Goal: Task Accomplishment & Management: Complete application form

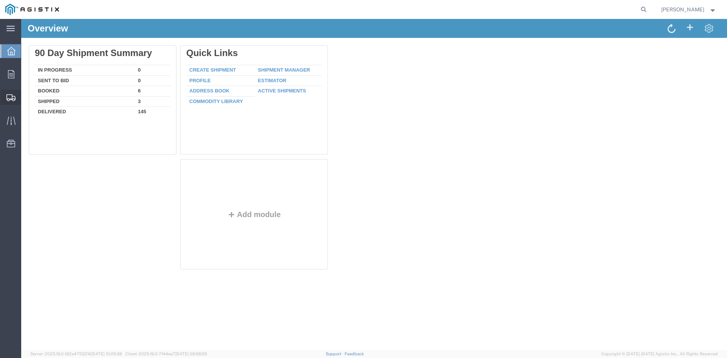
click at [0, 0] on span "Create Shipment" at bounding box center [0, 0] width 0 height 0
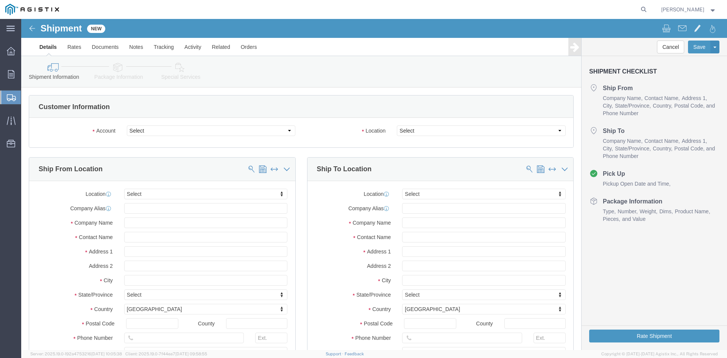
select select
click select "Select PG&E Power Partners"
select select "9596"
click select "Select PG&E Power Partners"
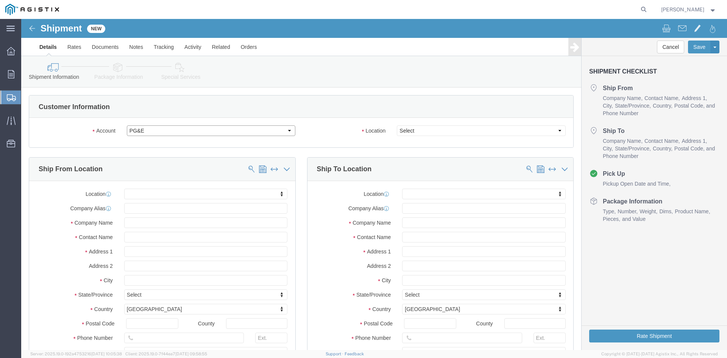
select select "PURCHORD"
select select
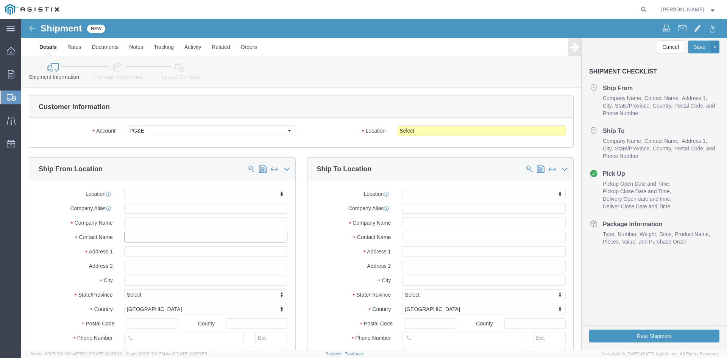
click input "text"
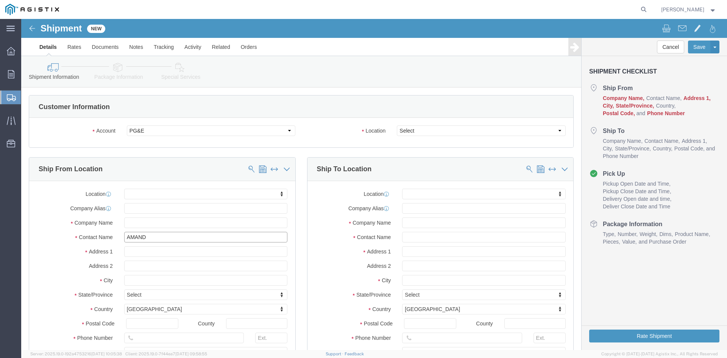
type input "AMANDA"
drag, startPoint x: 147, startPoint y: 232, endPoint x: 158, endPoint y: 202, distance: 31.9
click p "- Power Partners LLC - (Amanda Brown) 200 Newton Bridge Road, Athens, GA, 30607…"
select select
type input "[STREET_ADDRESS][PERSON_NAME]"
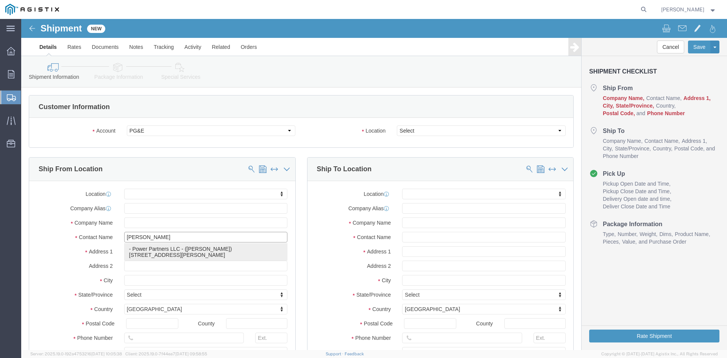
type input "30607"
type input "[PHONE_NUMBER]"
type input "485"
type input "[PERSON_NAME][EMAIL_ADDRESS][PERSON_NAME][DOMAIN_NAME]"
checkbox input "true"
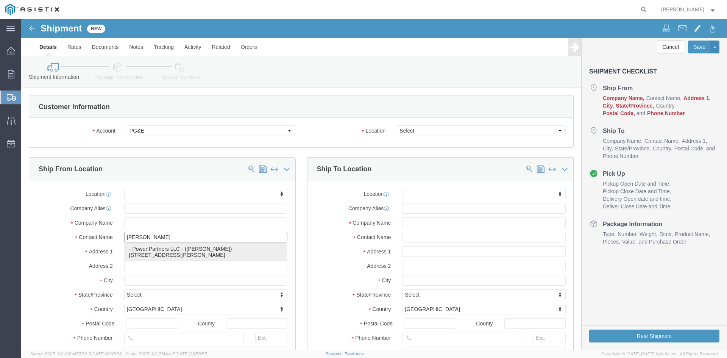
type input "Power Partners LLC"
type input "[PERSON_NAME]"
type input "[GEOGRAPHIC_DATA]"
select select "GA"
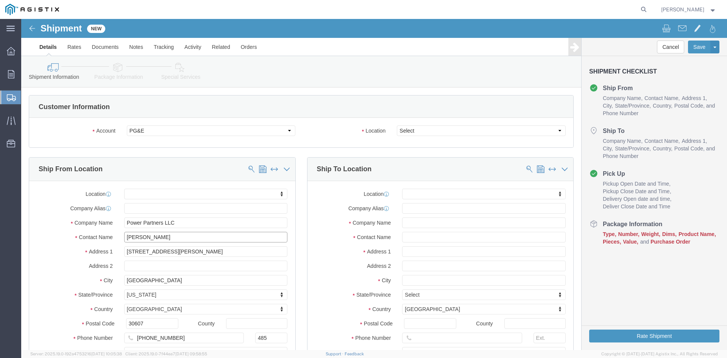
type input "[PERSON_NAME]"
click select "Select All Others Fremont DC Fresno DC Wheatland DC"
select select "19745"
click select "Select All Others Fremont DC Fresno DC Wheatland DC"
click input "text"
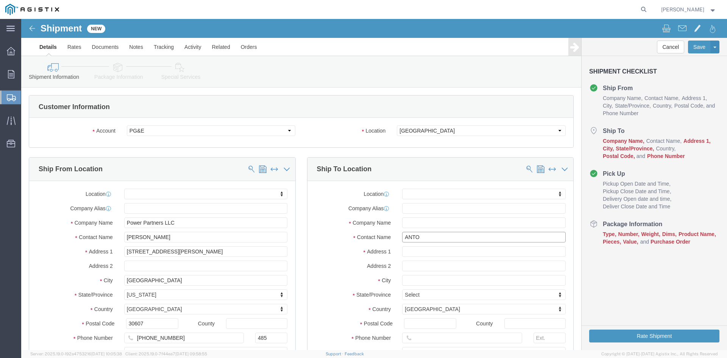
type input "ANTON"
click p "- PG&E - (Anton Hagen) 2221 South Orange Avenue, Fresno, CA, 93725, US"
select select
type input "2221 South Orange Avenue"
type input "93725"
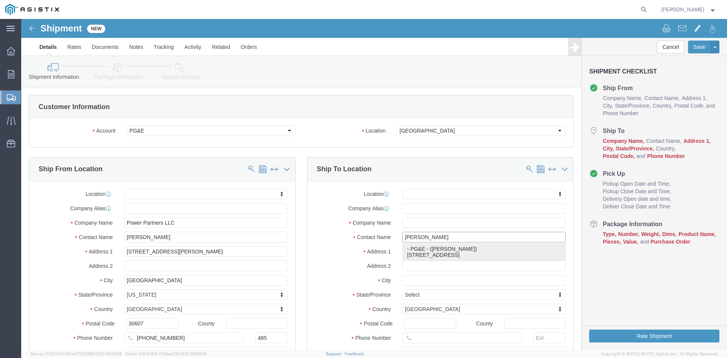
type input "559-263-7156"
type input "PG&E"
type input "Anton Hagen"
type input "Fresno"
select select "CA"
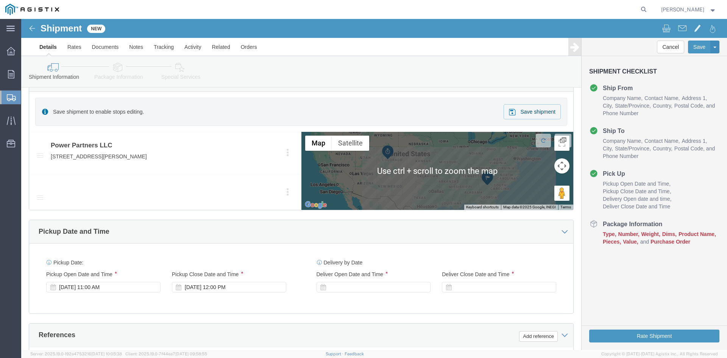
scroll to position [379, 0]
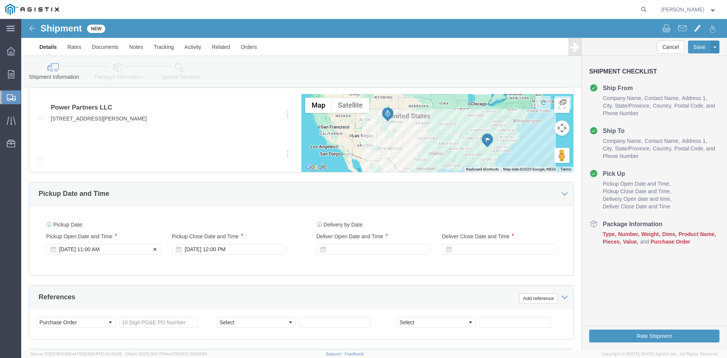
type input "Anton Hagen"
click div "Pickup Start Date Pickup Start Time Pickup Open Date and Time Sep 15 2025 11:00…"
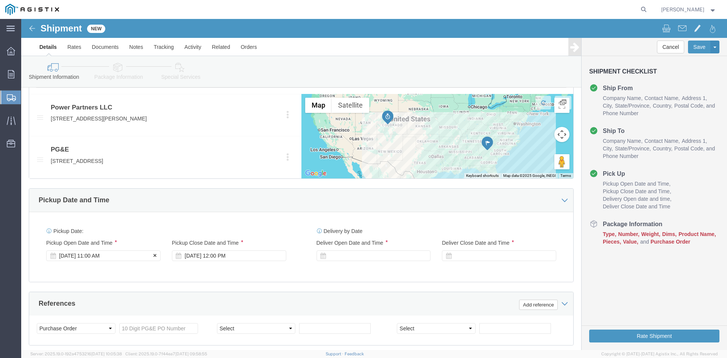
click div "Sep 15 2025 11:00 AM"
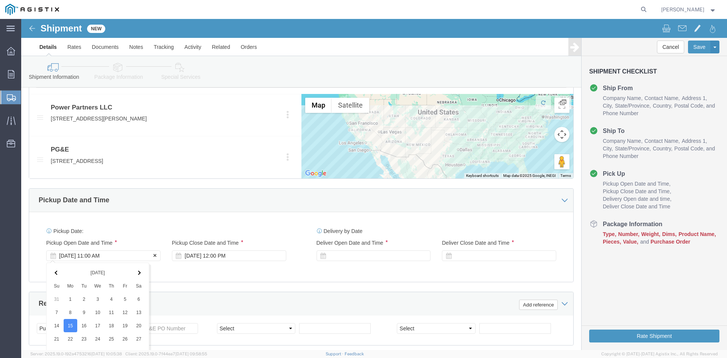
scroll to position [542, 0]
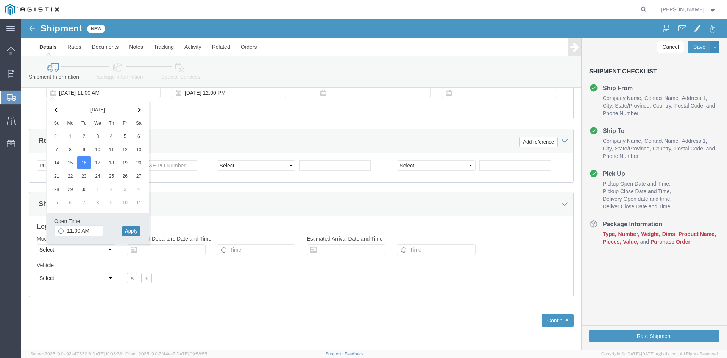
click button "Apply"
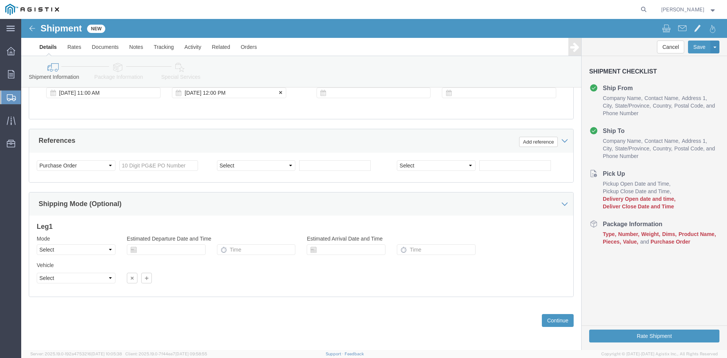
click div "Sep 16 2025 12:00 PM"
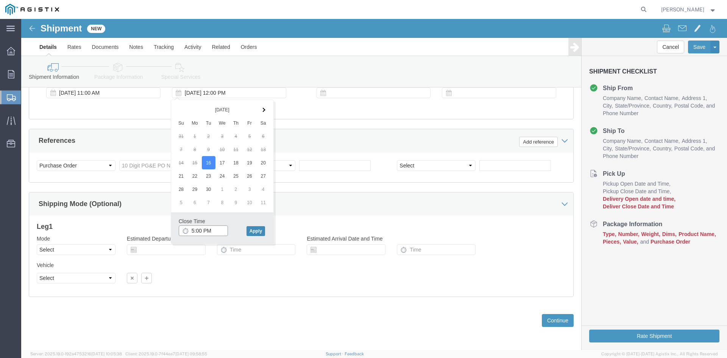
type input "5:00 PM"
click button "Apply"
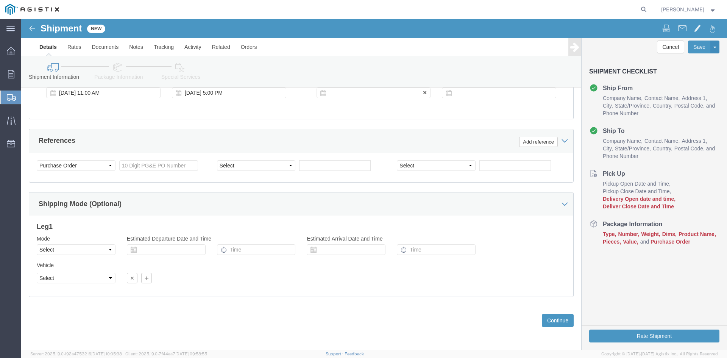
click div
click input "6:00 PM"
drag, startPoint x: 322, startPoint y: 212, endPoint x: 338, endPoint y: 212, distance: 15.5
click input "7:00 PM"
click input "7:30 PM"
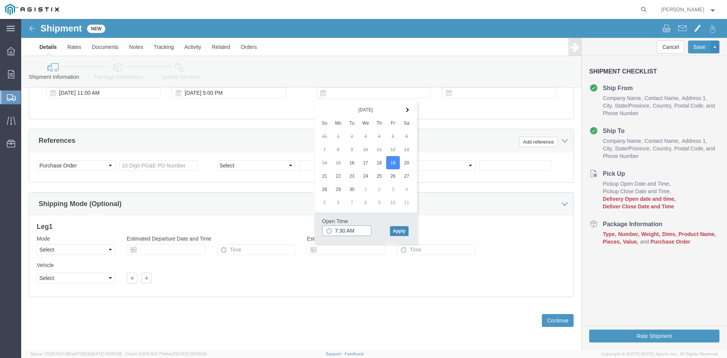
type input "7:30 AM"
click button "Apply"
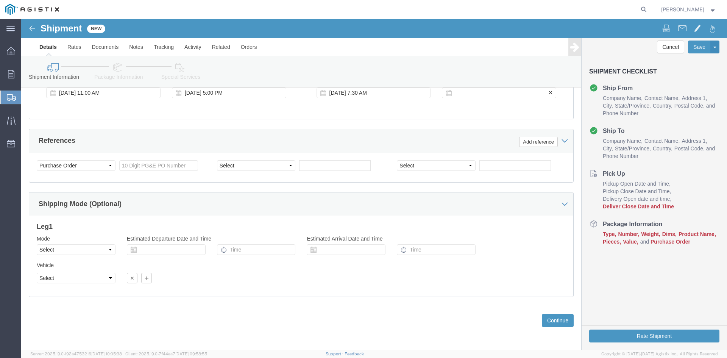
click div
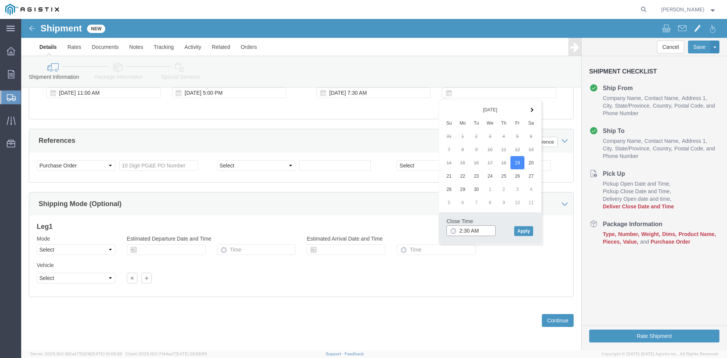
click input "2:30 AM"
click input "2:00 AM"
type input "2:00 PM"
click button "Apply"
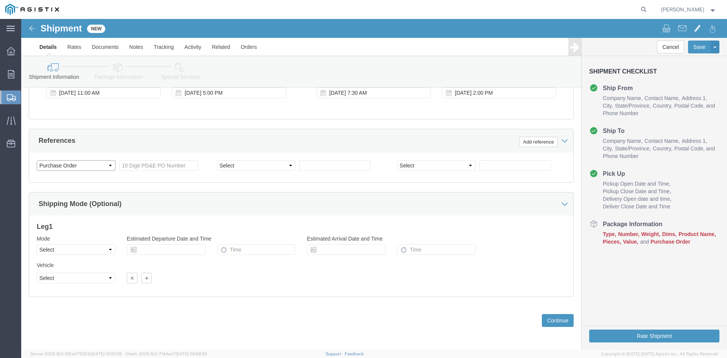
click select "Select Account Type Activity ID Airline Appointment Number ASN Batch Request # …"
click input "text"
type input "3501402785"
click select "Select Account Type Activity ID Airline Appointment Number ASN Batch Request # …"
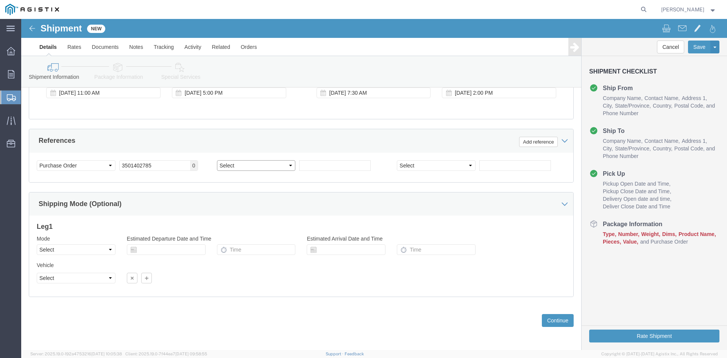
select select "BOL"
click select "Select Account Type Activity ID Airline Appointment Number ASN Batch Request # …"
click input "text"
type input "9888197"
click button "Continue"
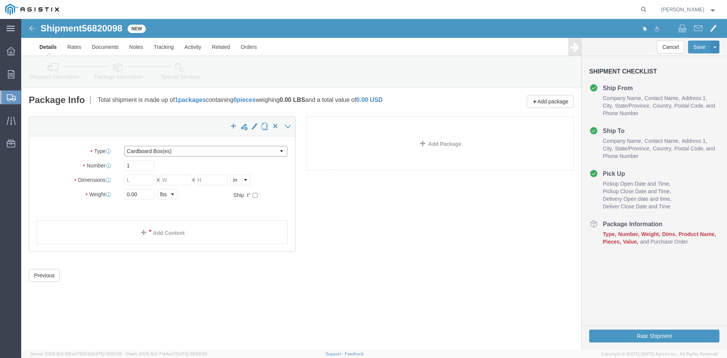
click select "Select Bulk Bundle(s) Cardboard Box(es) Carton(s) Crate(s) Drum(s) (Fiberboard)…"
select select "PSNS"
click select "Select Bulk Bundle(s) Cardboard Box(es) Carton(s) Crate(s) Drum(s) (Fiberboard)…"
click input "text"
type input "1"
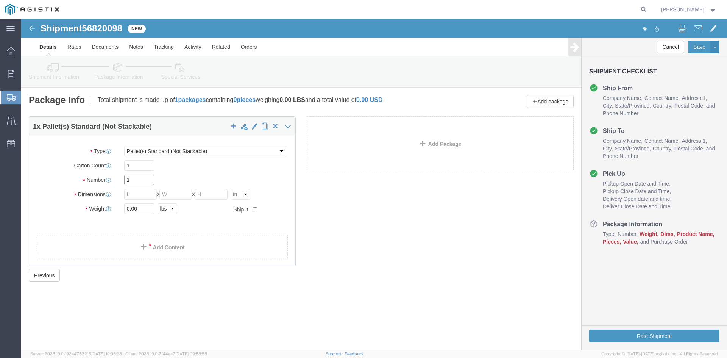
drag, startPoint x: 110, startPoint y: 160, endPoint x: 91, endPoint y: 159, distance: 18.9
click div "Number 1"
type input "20"
click input "text"
type input "36"
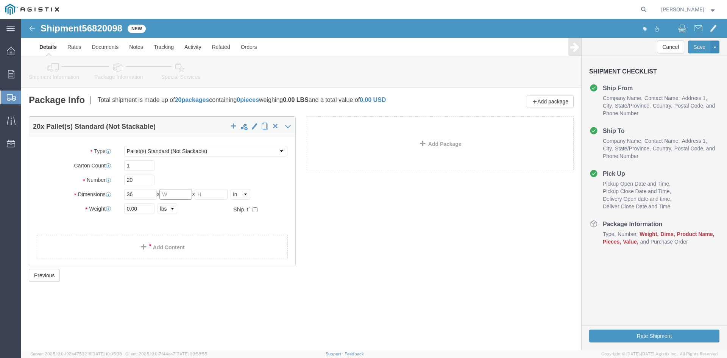
click input "text"
type input "42"
click input "text"
type input "48.50"
drag, startPoint x: 122, startPoint y: 189, endPoint x: 71, endPoint y: 186, distance: 51.2
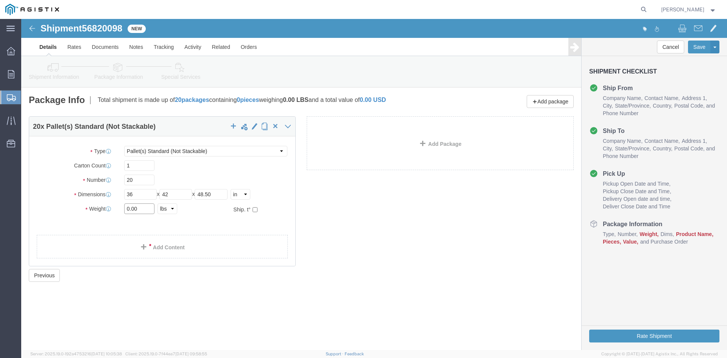
click div "Weight 0.00 Select kgs lbs Ship. t°"
type input "37980.58"
click link "Add Content"
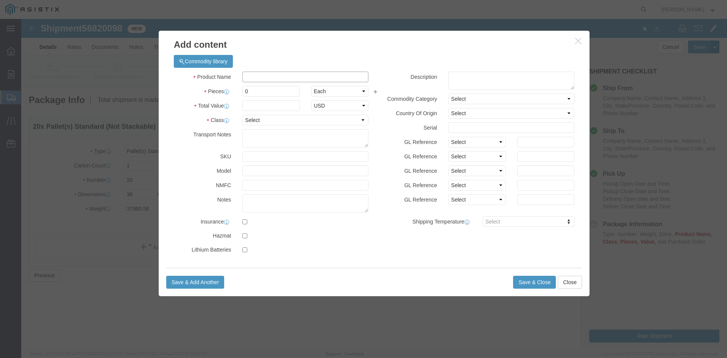
drag, startPoint x: 228, startPoint y: 57, endPoint x: 238, endPoint y: 58, distance: 9.1
click input "text"
drag, startPoint x: 284, startPoint y: 56, endPoint x: 204, endPoint y: 55, distance: 79.6
click div "Product Name Overhead Transformer"
type input "Overhead Transformer"
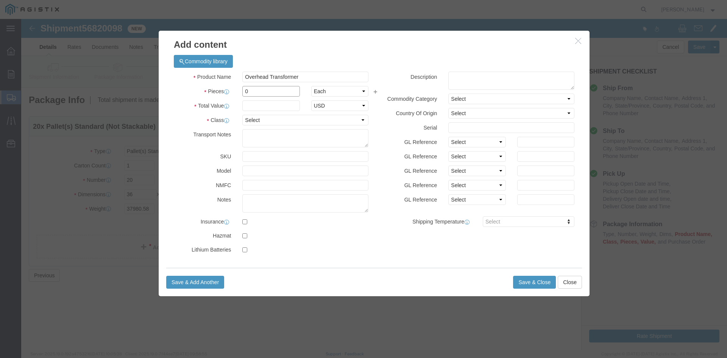
drag, startPoint x: 228, startPoint y: 72, endPoint x: 219, endPoint y: 71, distance: 9.1
click div "0"
type input "20"
click input "text"
type input "1"
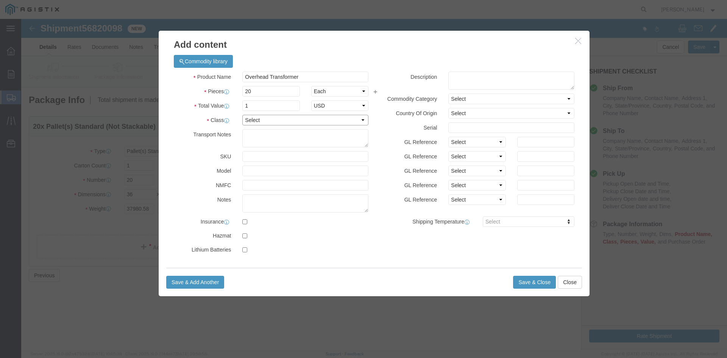
click select "Select 50 55 60 65 70 85 92.5 100 125 175 250 300 400"
select select "55"
click select "Select 50 55 60 65 70 85 92.5 100 125 175 250 300 400"
click button "Save & Close"
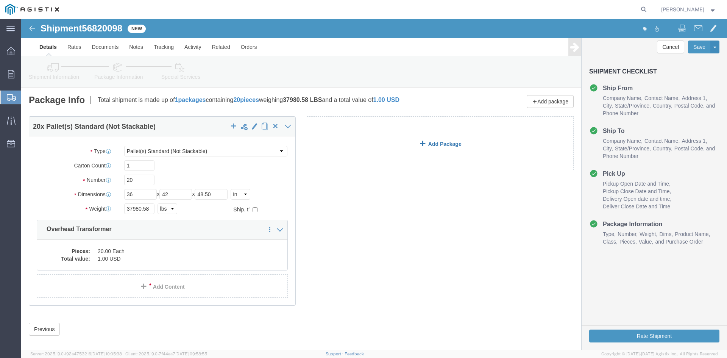
click link "Add Package"
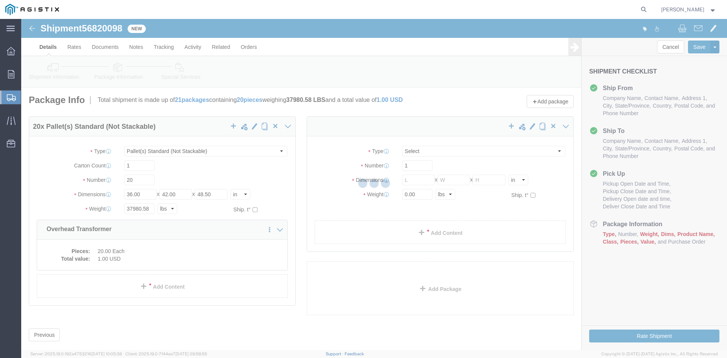
select select "PSNS"
select select "CBOX"
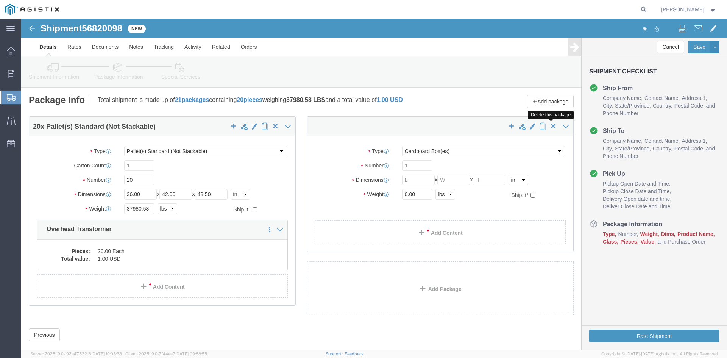
click span "button"
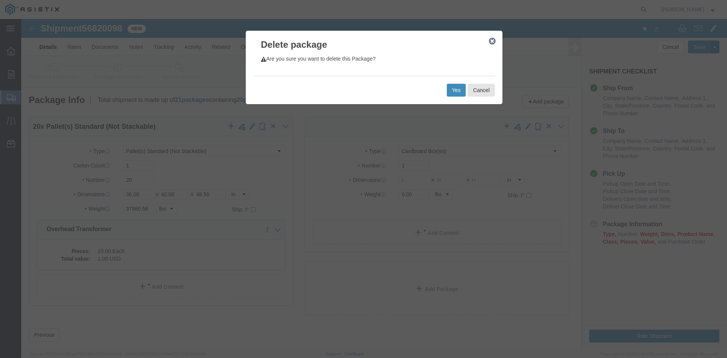
click button "Yes"
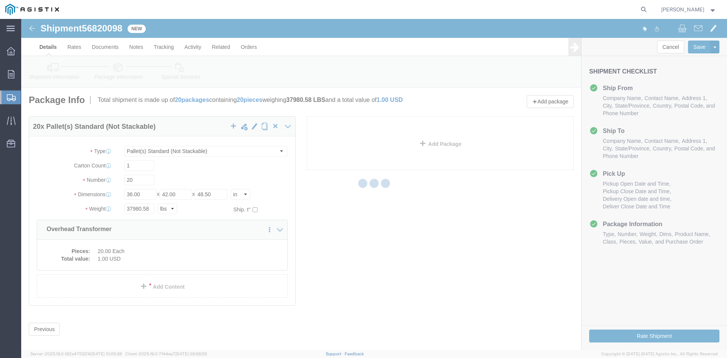
select select "PSNS"
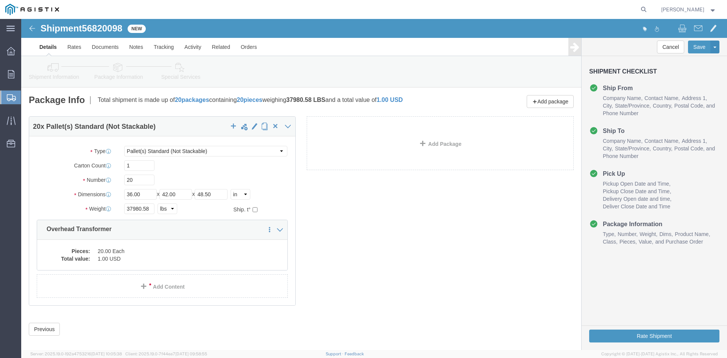
click icon
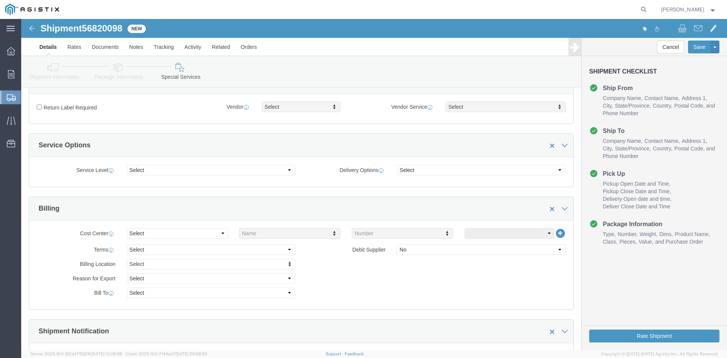
scroll to position [303, 0]
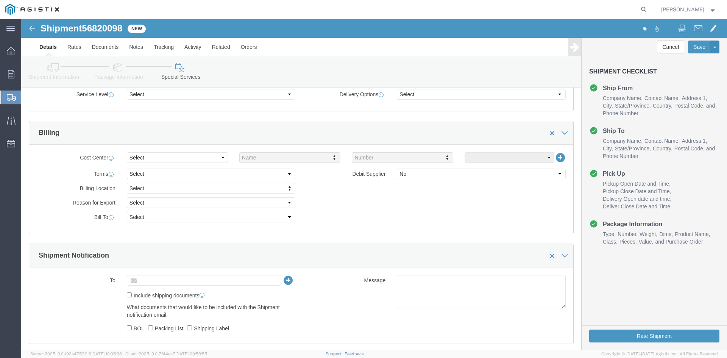
click input "text"
type input "[EMAIL_ADDRESS][DOMAIN_NAME]"
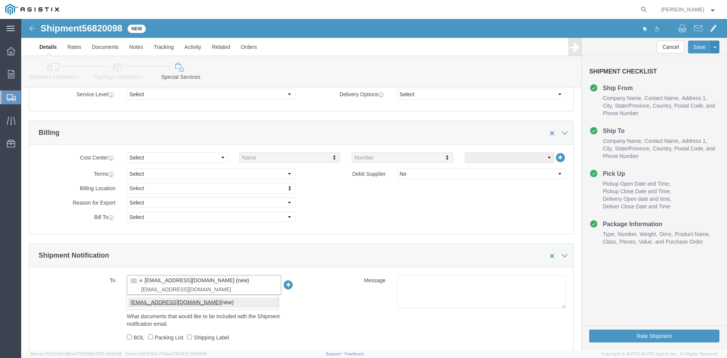
type input "[EMAIL_ADDRESS][DOMAIN_NAME]"
type input "[EMAIL_ADDRESS][DOMAIN_NAME],[DOMAIN_NAME][EMAIL_ADDRESS][DOMAIN_NAME]"
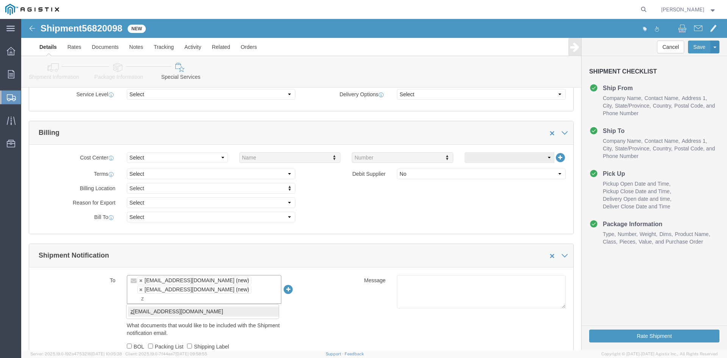
type input "z"
type input "[EMAIL_ADDRESS][DOMAIN_NAME],[DOMAIN_NAME][EMAIL_ADDRESS][DOMAIN_NAME],[PERSON_…"
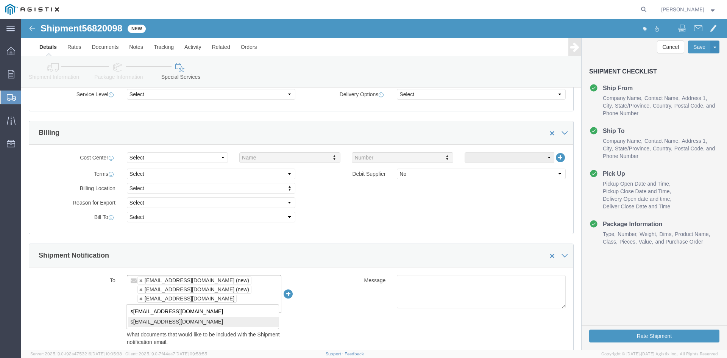
type input "s"
type input "[EMAIL_ADDRESS][DOMAIN_NAME],[DOMAIN_NAME][EMAIL_ADDRESS][DOMAIN_NAME],[EMAIL_A…"
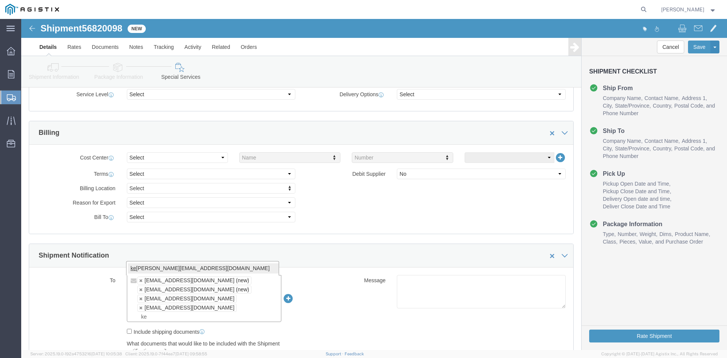
type input "ke"
type input "[EMAIL_ADDRESS][DOMAIN_NAME],[DOMAIN_NAME][EMAIL_ADDRESS][DOMAIN_NAME],[EMAIL_A…"
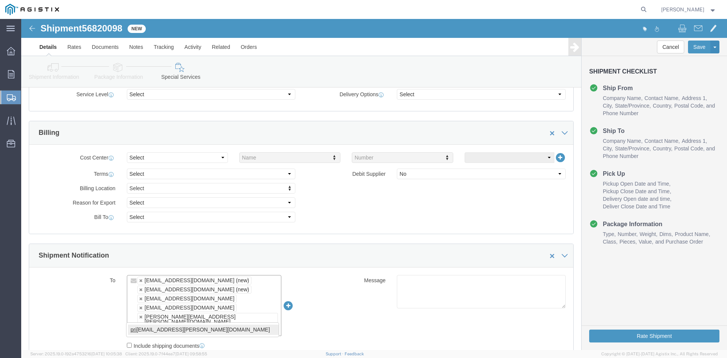
type input "pri"
type input "[EMAIL_ADDRESS][DOMAIN_NAME],[DOMAIN_NAME][EMAIL_ADDRESS][DOMAIN_NAME],[EMAIL_A…"
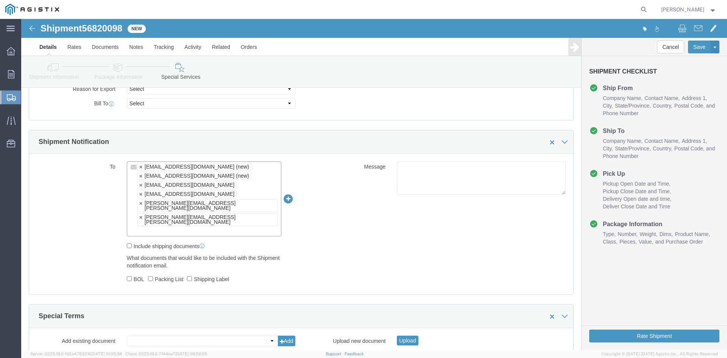
scroll to position [459, 0]
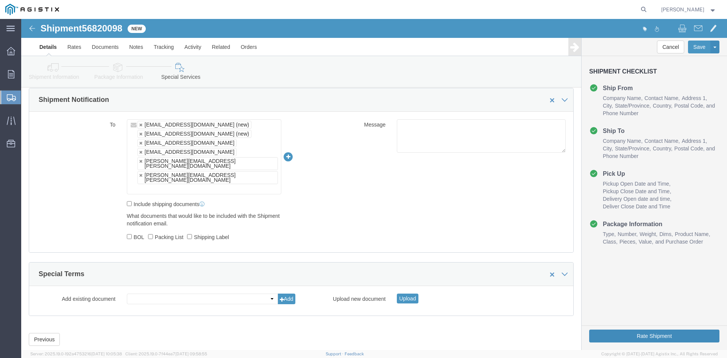
click button "Rate Shipment"
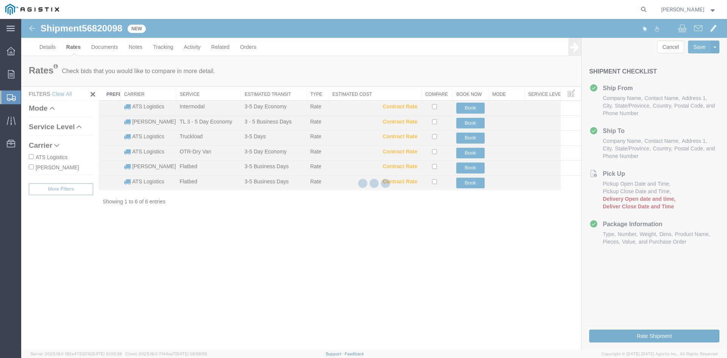
scroll to position [0, 0]
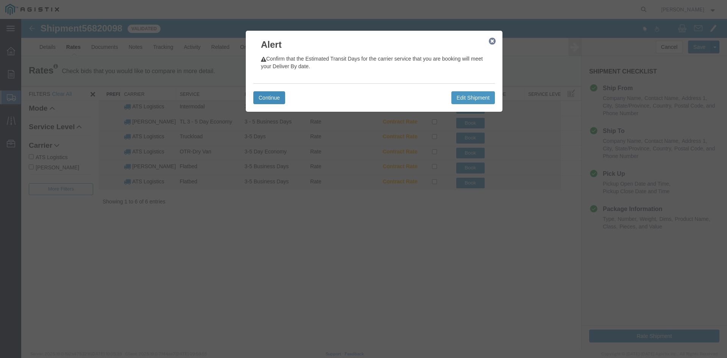
click at [269, 96] on button "Continue" at bounding box center [269, 97] width 32 height 13
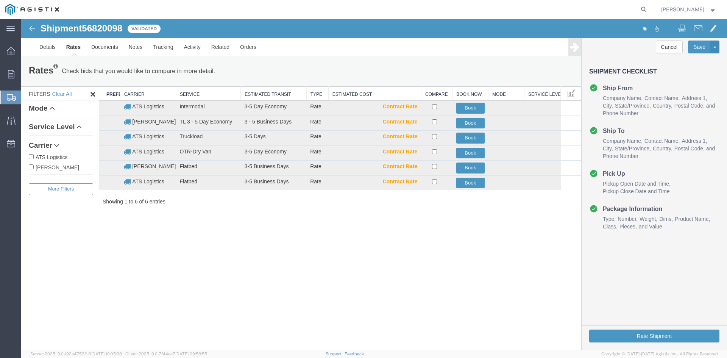
click at [30, 156] on input "ATS Logistics" at bounding box center [31, 156] width 5 height 5
checkbox input "true"
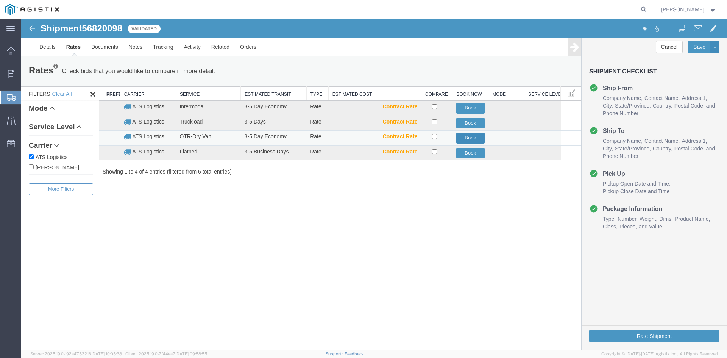
click at [471, 137] on button "Book" at bounding box center [471, 138] width 28 height 11
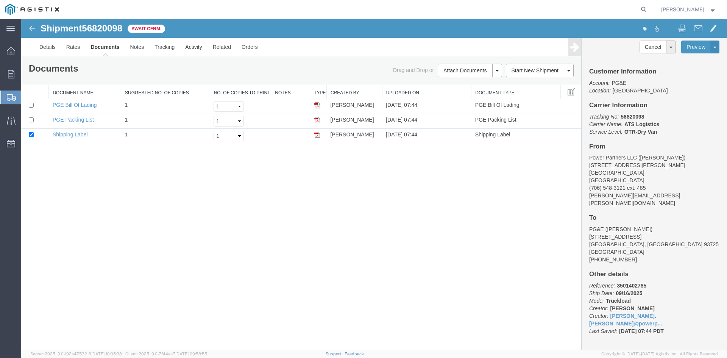
drag, startPoint x: 471, startPoint y: 137, endPoint x: 153, endPoint y: 223, distance: 329.7
click at [152, 225] on div "Shipment 56820098 3 of 3 Await Cfrm. Details Rates Documents Notes Tracking Act…" at bounding box center [374, 184] width 706 height 331
click at [0, 0] on span "Create Shipment" at bounding box center [0, 0] width 0 height 0
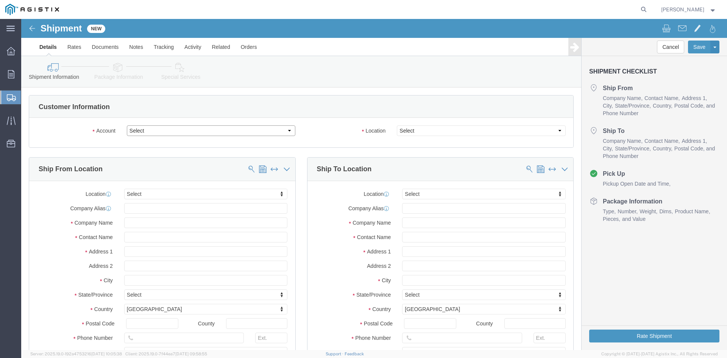
click select "Select PG&E Power Partners"
select select "9596"
click select "Select PG&E Power Partners"
select select "PURCHORD"
select select
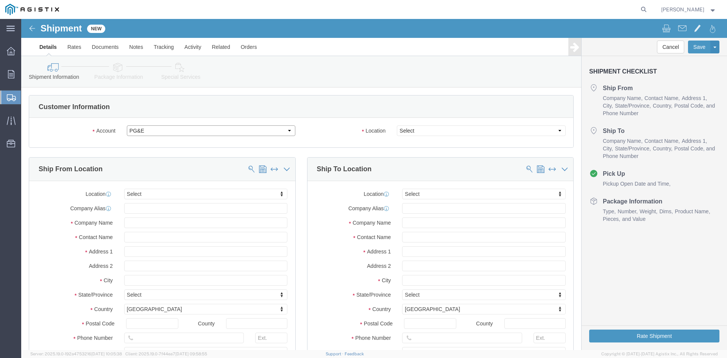
select select
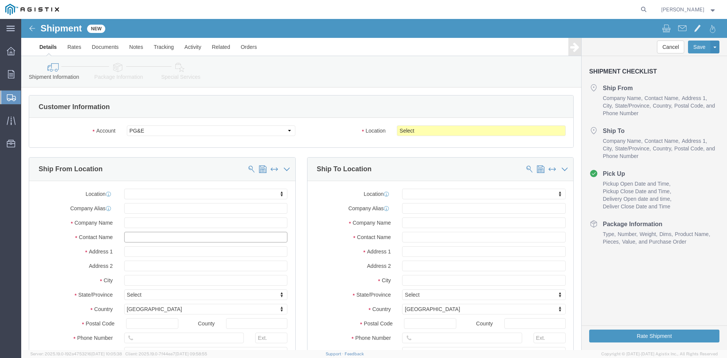
click input "text"
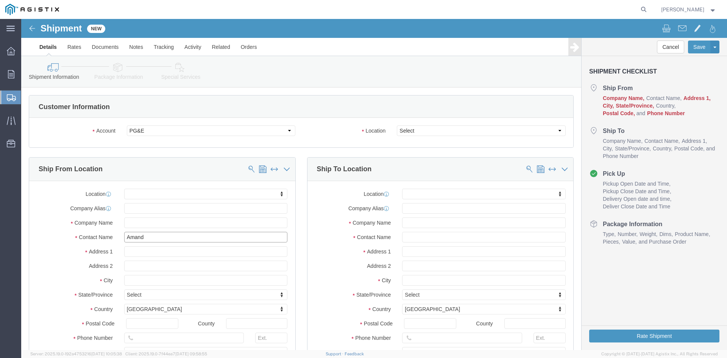
type input "Amanda"
click p "- Power Partners LLC - (Amanda Brown) 200 Newton Bridge Road, Athens, GA, 30607…"
select select
type input "[STREET_ADDRESS][PERSON_NAME]"
type input "30607"
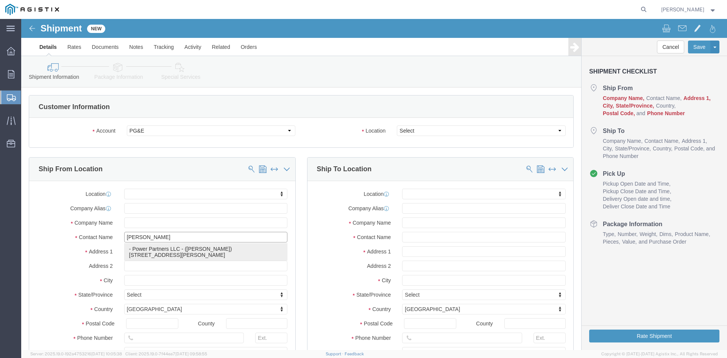
type input "[PHONE_NUMBER]"
type input "485"
type input "[PERSON_NAME][EMAIL_ADDRESS][PERSON_NAME][DOMAIN_NAME]"
checkbox input "true"
type input "Power Partners LLC"
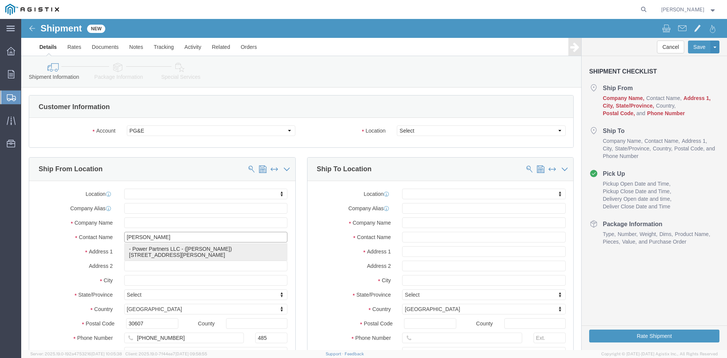
type input "[PERSON_NAME]"
type input "[GEOGRAPHIC_DATA]"
select select "GA"
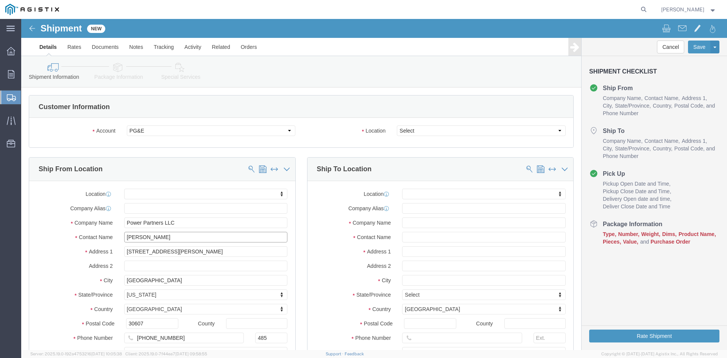
type input "[PERSON_NAME]"
click select "Select All Others Fremont DC Fresno DC Wheatland DC"
select select "23082"
click select "Select All Others Fremont DC Fresno DC Wheatland DC"
click input "text"
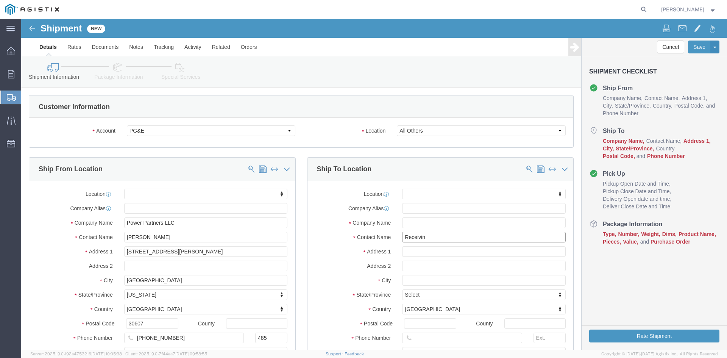
type input "Receiving"
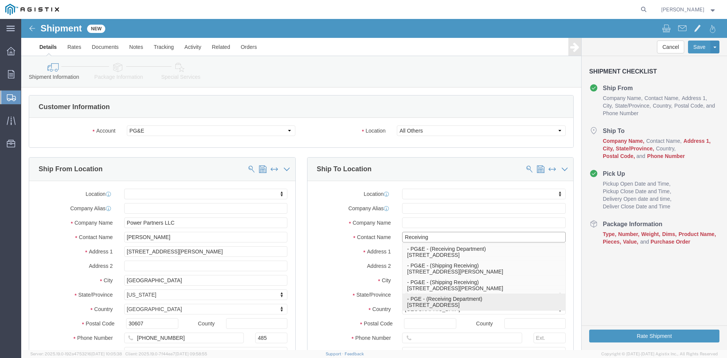
click p "- PGE - (Receiving Department) 4101 S Airport way, Stockton, CA, 95206, US"
select select
type input "[STREET_ADDRESS]"
type input "95206"
type input "[PHONE_NUMBER]"
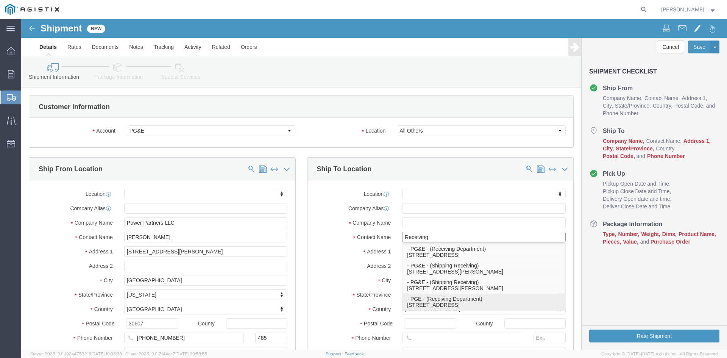
type input "PGE"
type input "Receiving Department"
type input "Stockton"
select select "CA"
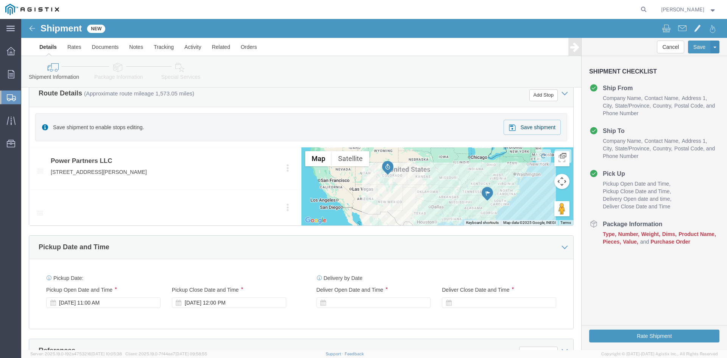
scroll to position [341, 0]
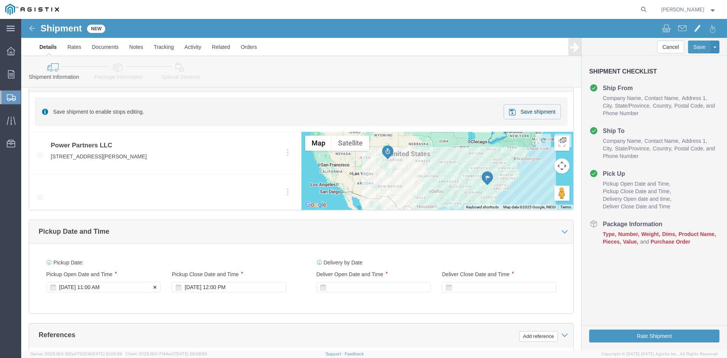
type input "Receiving Department"
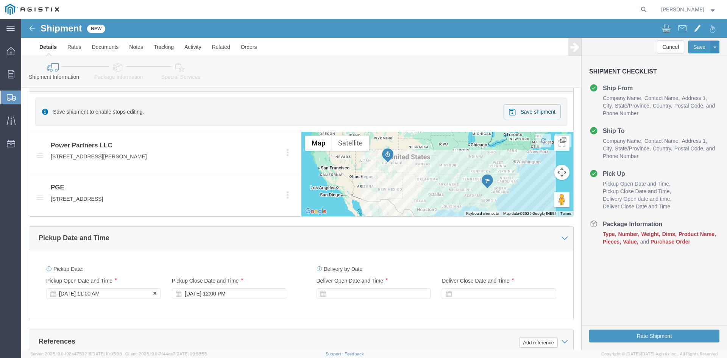
click div "Pickup Start Date Pickup Start Time Pickup Open Date and Time Sep 15 2025 11:00…"
click div "Sep 15 2025 11:00 AM"
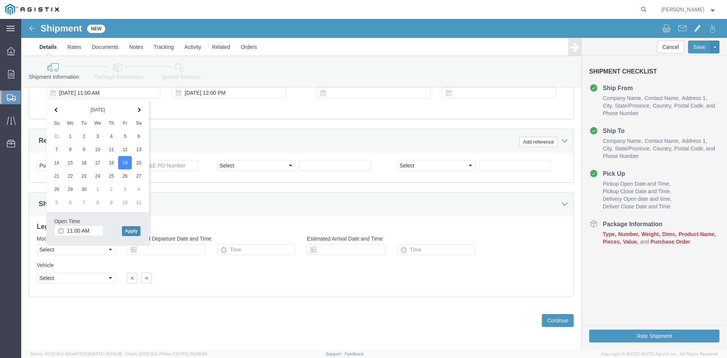
click button "Apply"
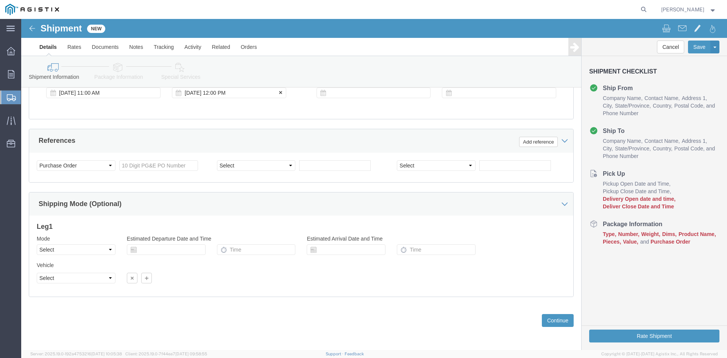
click div "Sep 19 2025 12:00 PM"
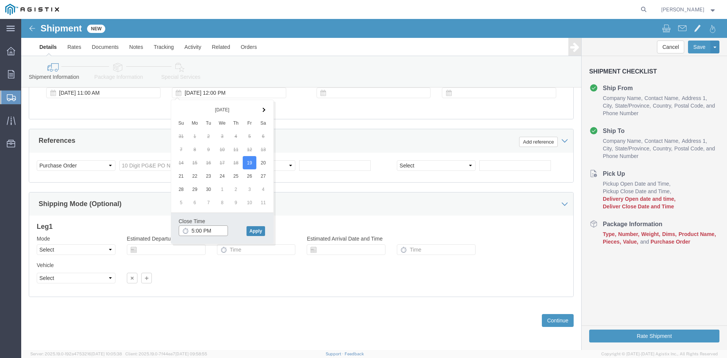
type input "5:00 PM"
click button "Apply"
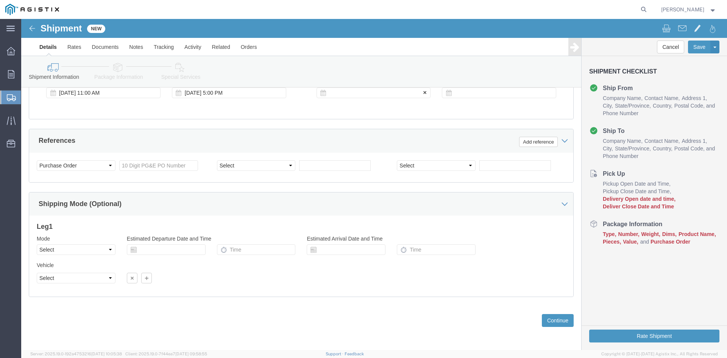
click div
click input "6:00 PM"
click input "7:00 PM"
click input "7:30 PM"
type input "7:30 AM"
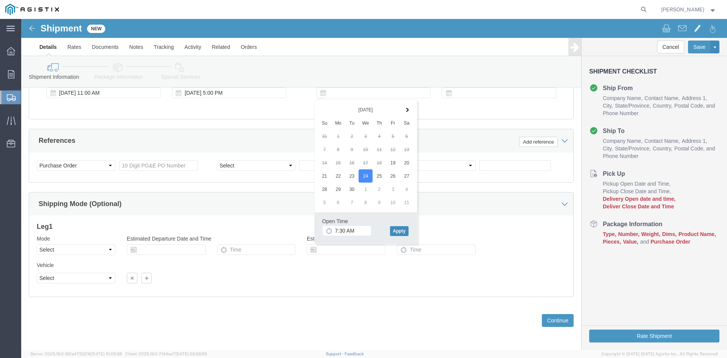
click button "Apply"
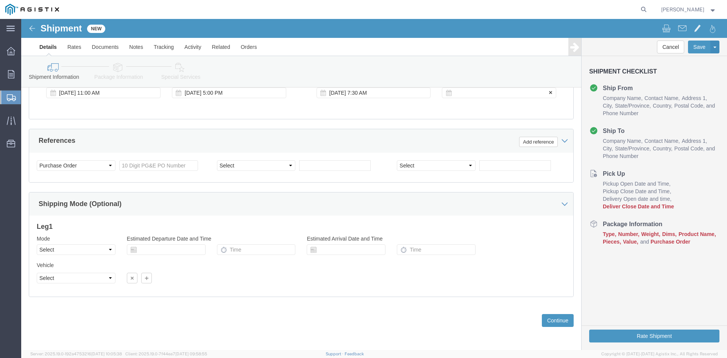
click div
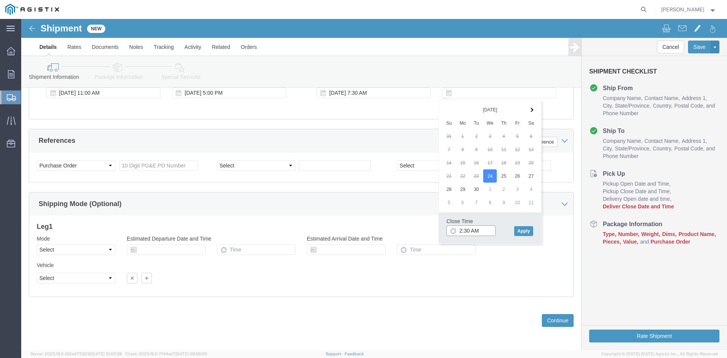
click input "2:30 AM"
click input "2:00 AM"
type input "2:00 PM"
click button "Apply"
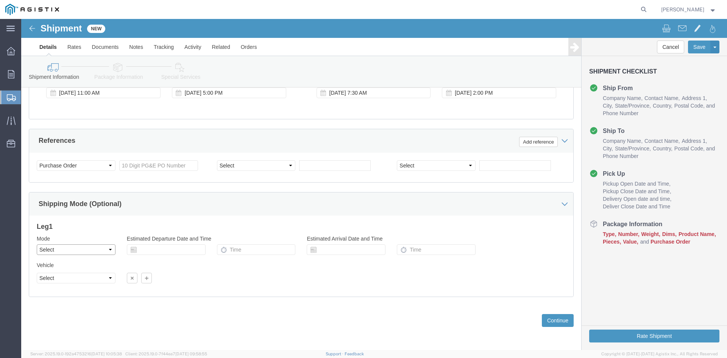
click select "Select Air Less than Truckload Multi-Leg Ocean Freight Rail Small Parcel Truckl…"
select select "TL"
click select "Select Air Less than Truckload Multi-Leg Ocean Freight Rail Small Parcel Truckl…"
select select
click select "Select 1-Ton (PSS) 10 Wheel 10 Yard Dump Truck 20 Yard Dump Truck Bobtail Botto…"
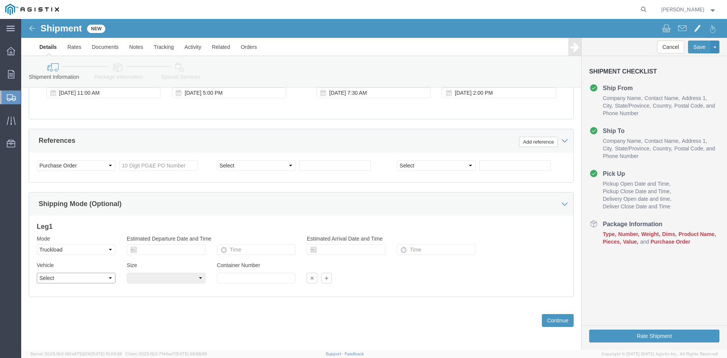
select select "FLBD"
click select "Select 1-Ton (PSS) 10 Wheel 10 Yard Dump Truck 20 Yard Dump Truck Bobtail Botto…"
click button "Continue"
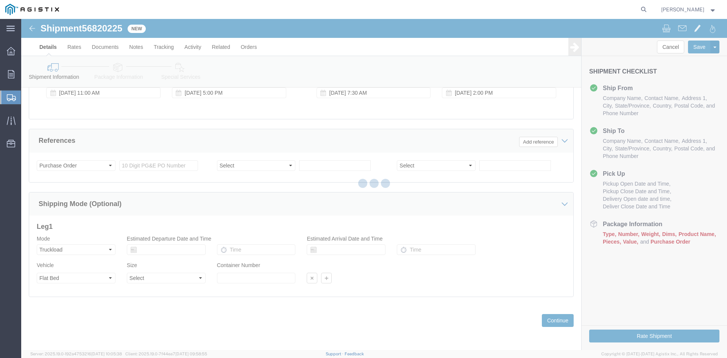
select select "PURCHORD"
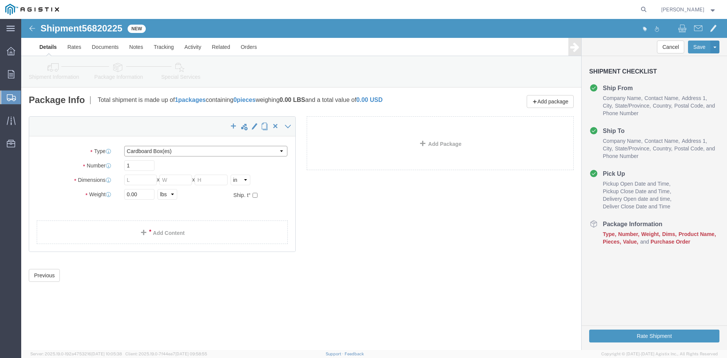
click select "Select Bulk Bundle(s) Cardboard Box(es) Carton(s) Crate(s) Drum(s) (Fiberboard)…"
select select "PSNS"
click select "Select Bulk Bundle(s) Cardboard Box(es) Carton(s) Crate(s) Drum(s) (Fiberboard)…"
drag, startPoint x: 107, startPoint y: 146, endPoint x: 119, endPoint y: 147, distance: 12.1
click input "text"
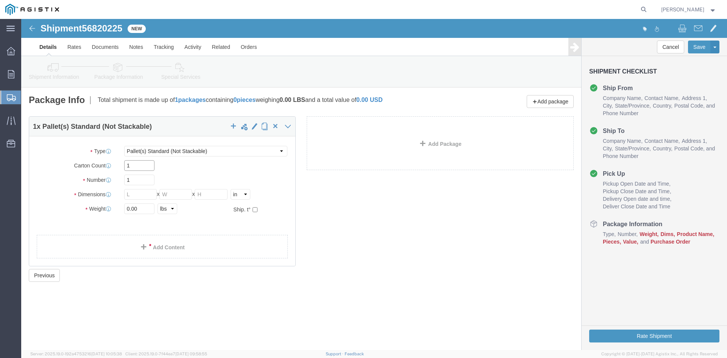
type input "1"
drag, startPoint x: 110, startPoint y: 161, endPoint x: 86, endPoint y: 161, distance: 23.9
click div "Number 1"
type input "92"
click input "text"
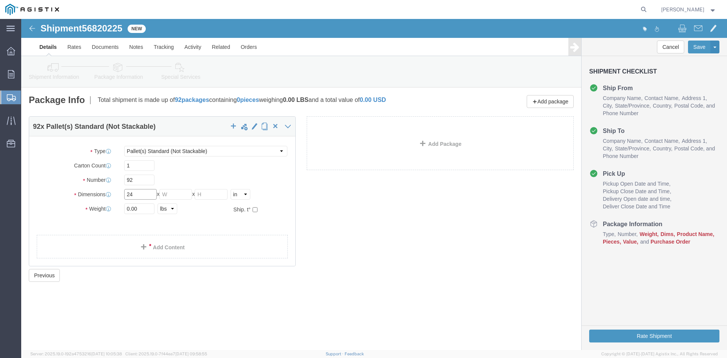
type input "24"
click input "text"
type input "24"
drag, startPoint x: 186, startPoint y: 175, endPoint x: 191, endPoint y: 175, distance: 4.2
click input "text"
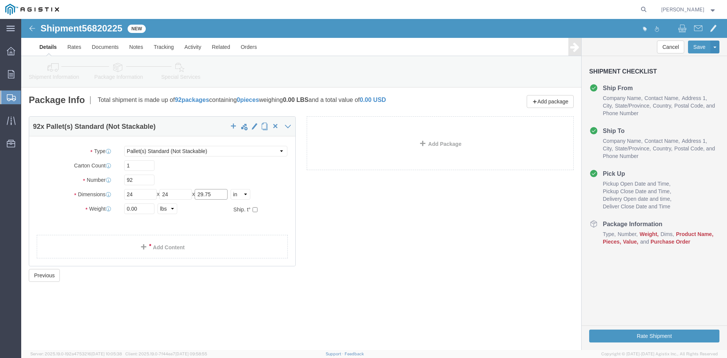
type input "29.75"
drag, startPoint x: 119, startPoint y: 189, endPoint x: 77, endPoint y: 188, distance: 41.7
click div "Weight 0.00 Select kgs lbs Ship. t°"
type input "32276.33"
click link "Add Content"
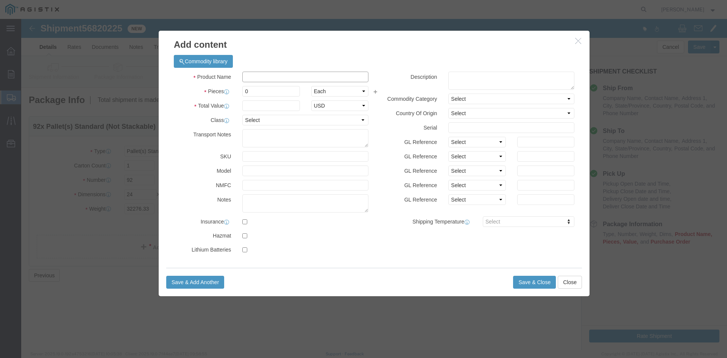
click input "text"
paste input "Overhead Transformer"
type input "Overhead Transformer"
drag, startPoint x: 225, startPoint y: 71, endPoint x: 209, endPoint y: 69, distance: 16.1
click div "Pieces 0 Select Bag Barrels 100Board Feet Bottle Box Blister Pack Carats Can Ca…"
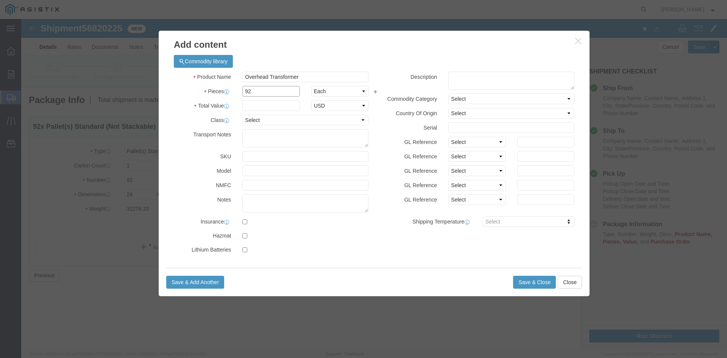
type input "92"
drag, startPoint x: 229, startPoint y: 83, endPoint x: 237, endPoint y: 81, distance: 8.1
click input "text"
type input "1"
click button "Save & Close"
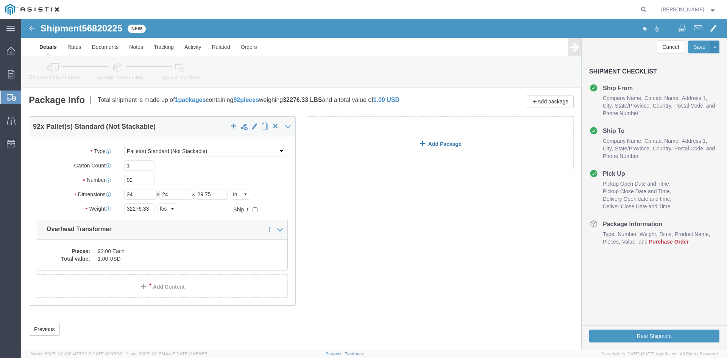
click link "Add Package"
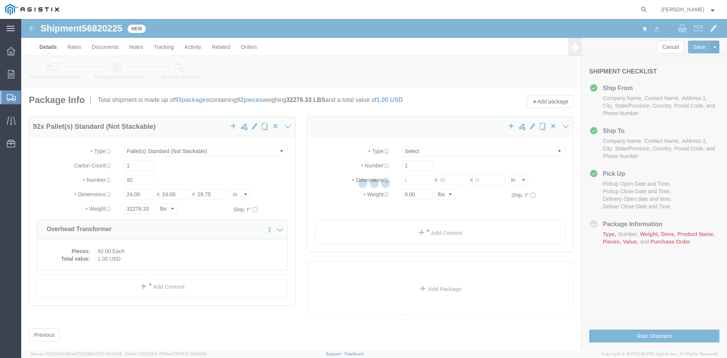
select select "PSNS"
select select "CBOX"
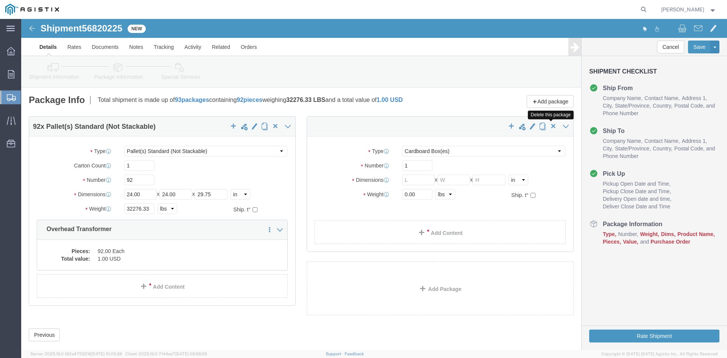
click span "button"
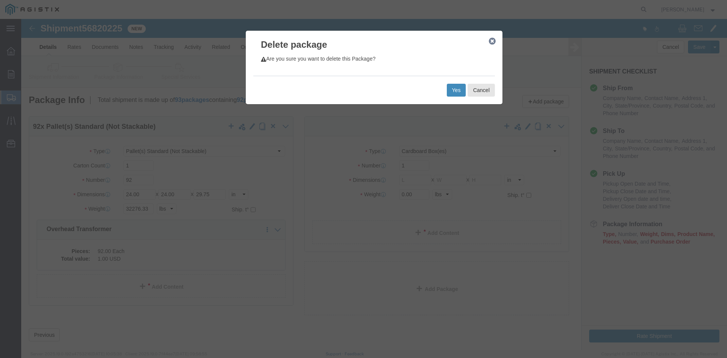
click button "Yes"
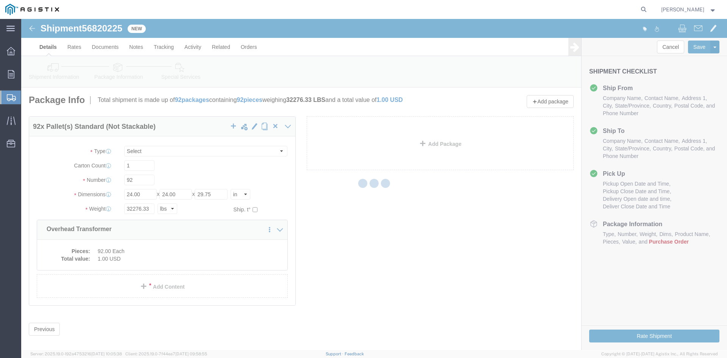
select select "PSNS"
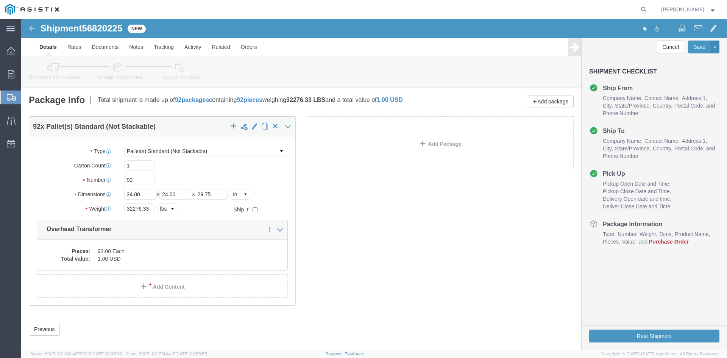
click icon
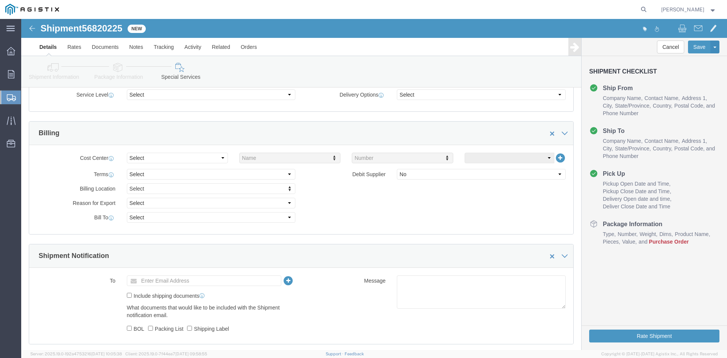
scroll to position [303, 0]
click input "text"
type input "[EMAIL_ADDRESS][DOMAIN_NAME]"
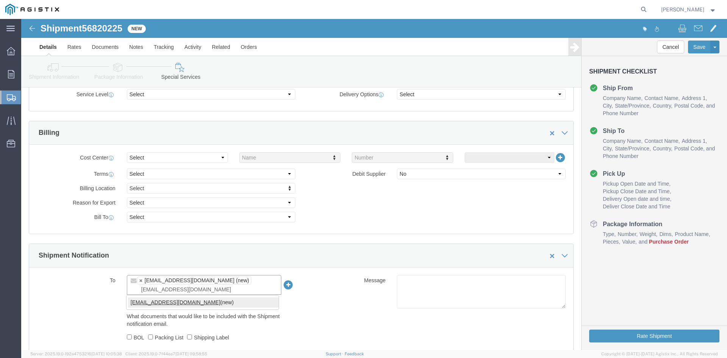
type input "[EMAIL_ADDRESS][DOMAIN_NAME]"
type input "[EMAIL_ADDRESS][DOMAIN_NAME],[DOMAIN_NAME][EMAIL_ADDRESS][DOMAIN_NAME]"
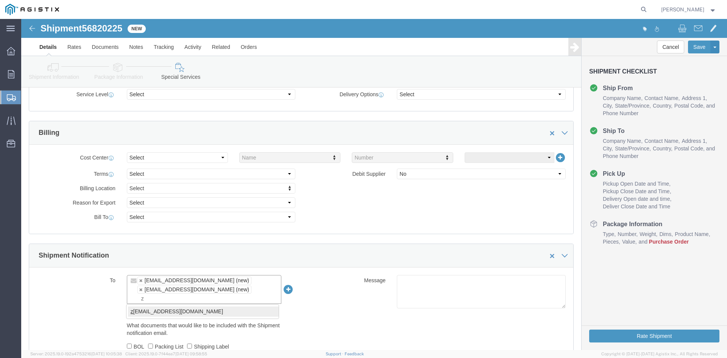
type input "z"
type input "[EMAIL_ADDRESS][DOMAIN_NAME],[DOMAIN_NAME][EMAIL_ADDRESS][DOMAIN_NAME],[PERSON_…"
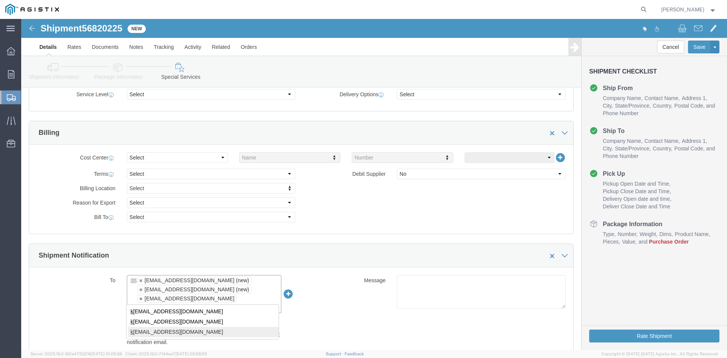
type input "k"
type input "tristang@ats-inc.com,customer.service@powerpartners-usa.com,zachmo@ats-inc.com,…"
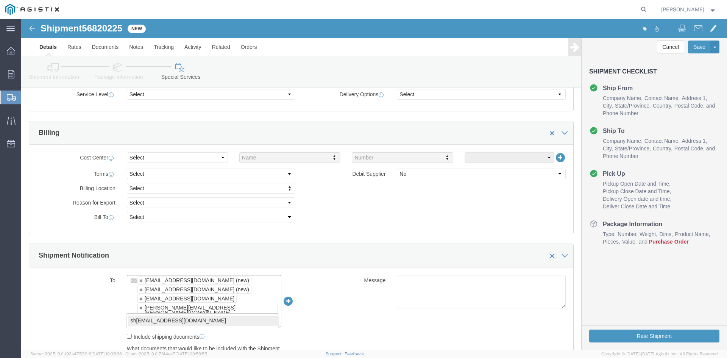
type input "sh"
type input "tristang@ats-inc.com,customer.service@powerpartners-usa.com,zachmo@ats-inc.com,…"
type input "pr"
type input "tristang@ats-inc.com,customer.service@powerpartners-usa.com,zachmo@ats-inc.com,…"
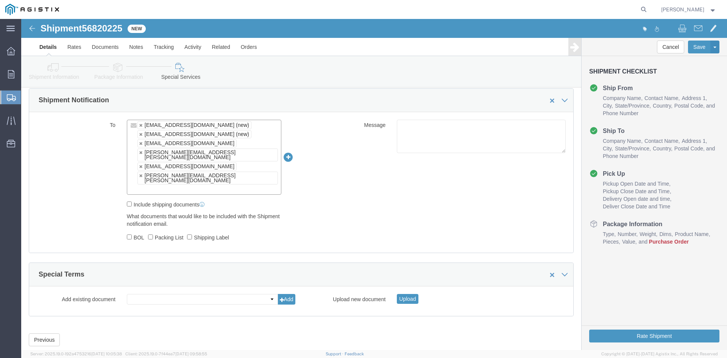
scroll to position [459, 0]
click button "Rate Shipment"
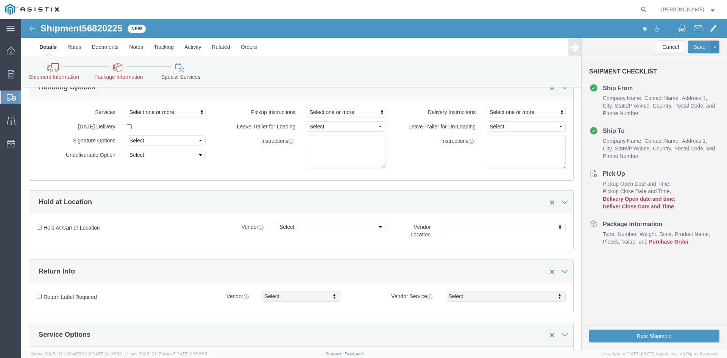
scroll to position [0, 0]
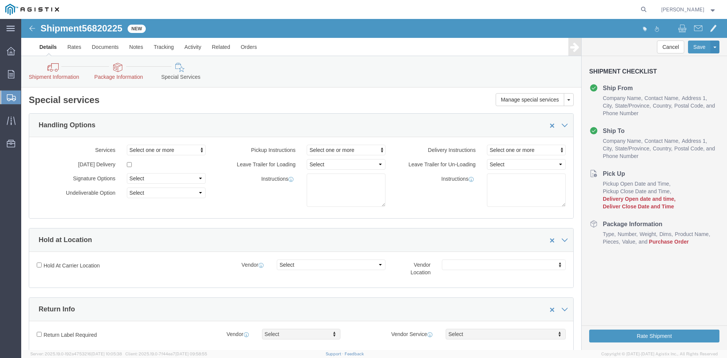
click icon
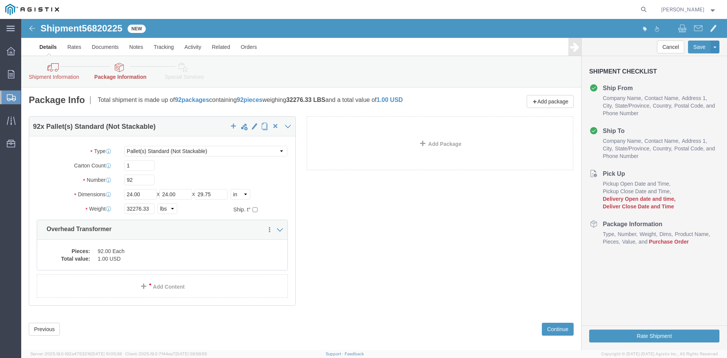
click icon
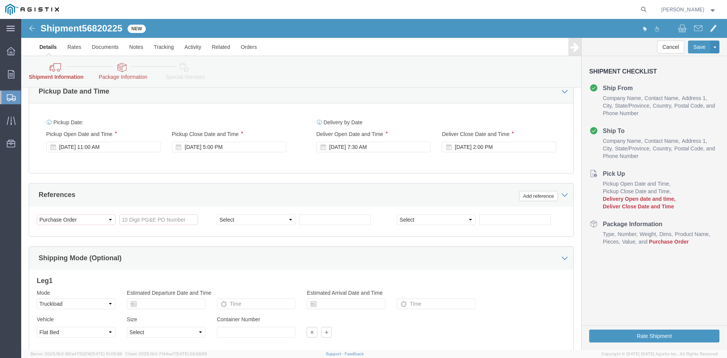
scroll to position [455, 0]
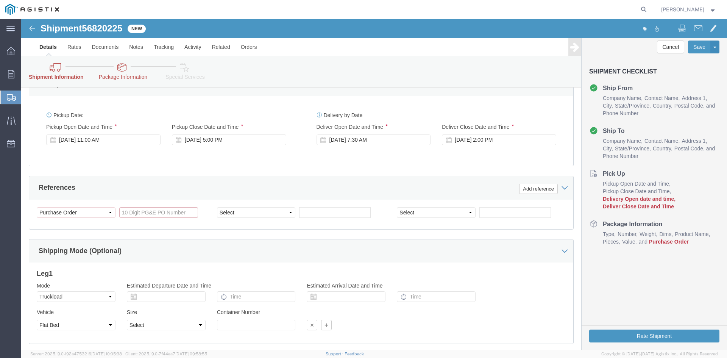
click input "text"
type input "3501401909"
click select "Select Account Type Activity ID Airline Appointment Number ASN Batch Request # …"
select select "BOL"
click select "Select Account Type Activity ID Airline Appointment Number ASN Batch Request # …"
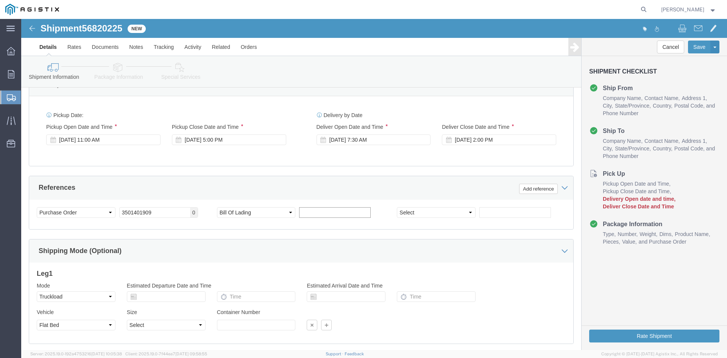
click input "text"
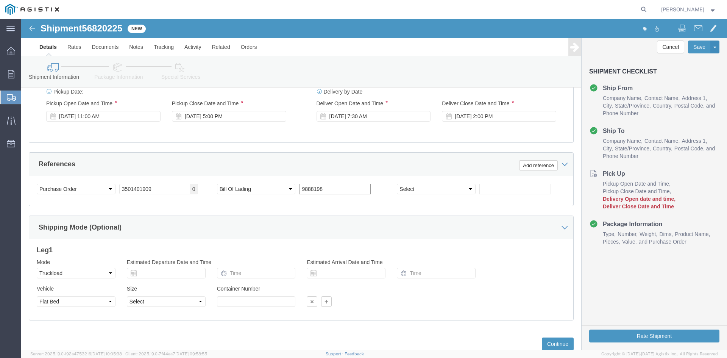
scroll to position [502, 0]
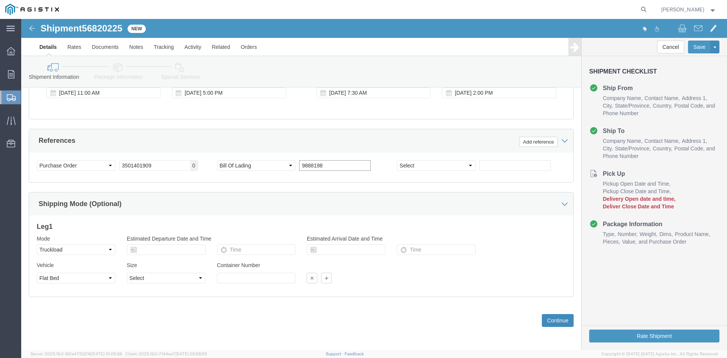
type input "9888198"
click button "Continue"
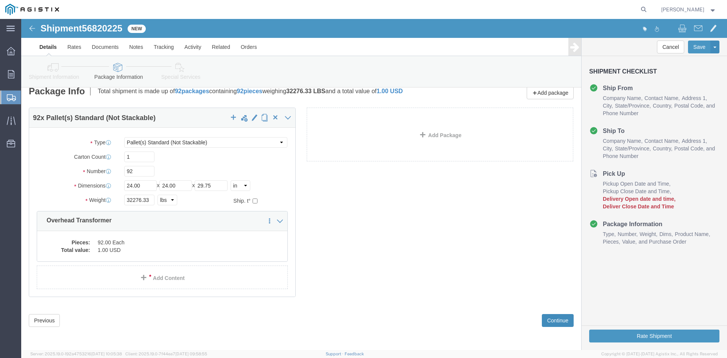
scroll to position [9, 0]
click button "Continue"
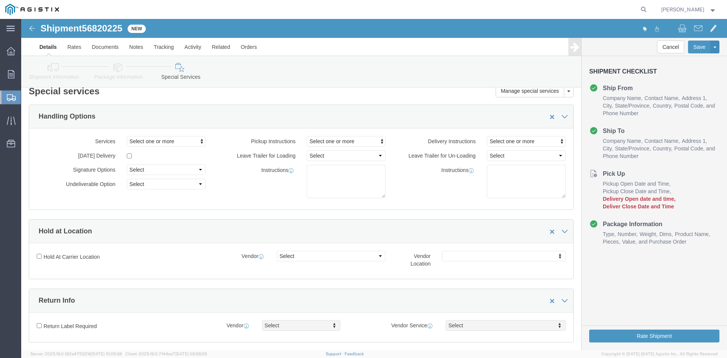
scroll to position [459, 0]
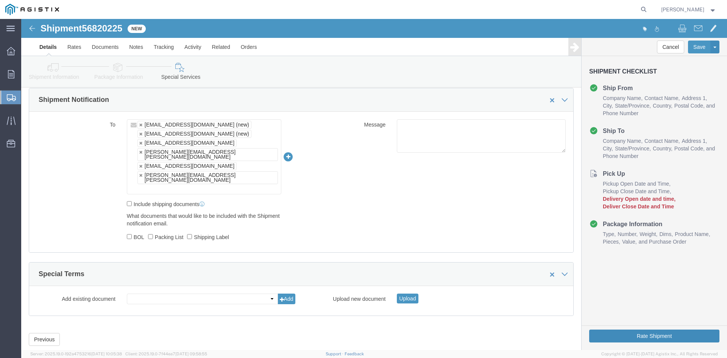
click button "Rate Shipment"
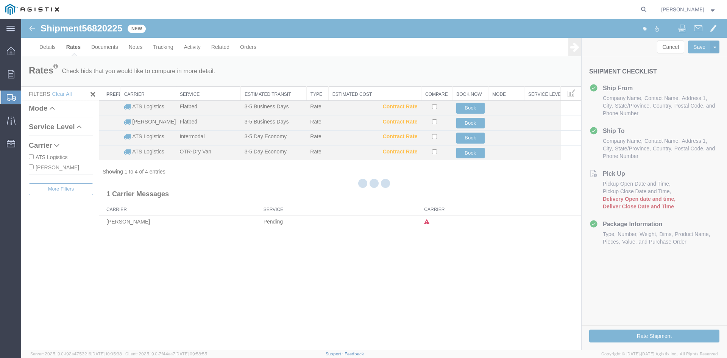
scroll to position [0, 0]
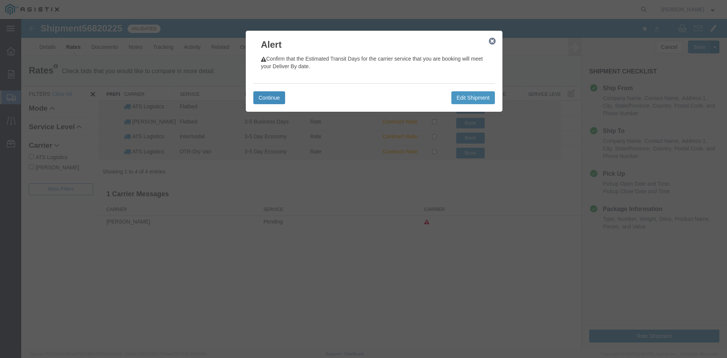
click at [272, 98] on button "Continue" at bounding box center [269, 97] width 32 height 13
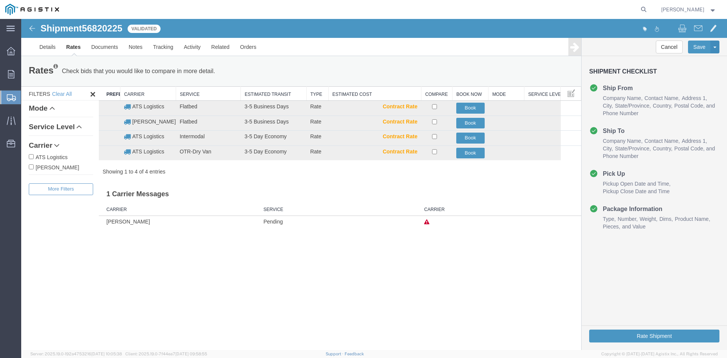
click at [30, 156] on input "ATS Logistics" at bounding box center [31, 156] width 5 height 5
checkbox input "true"
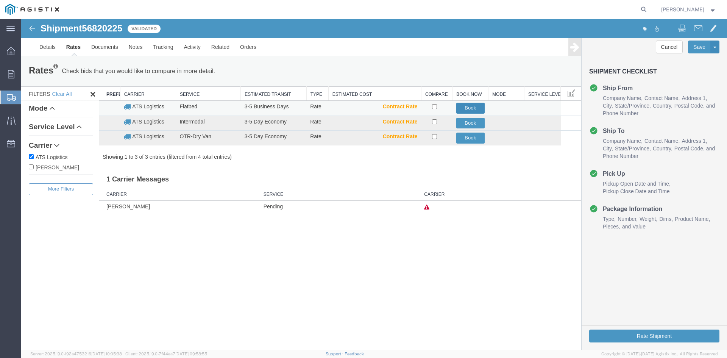
click at [471, 107] on button "Book" at bounding box center [471, 108] width 28 height 11
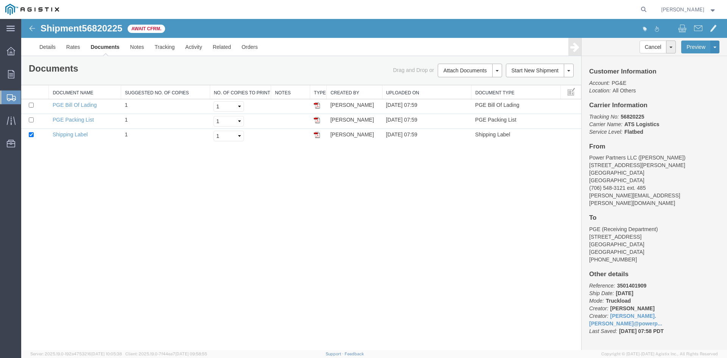
click at [0, 0] on span "Create Shipment" at bounding box center [0, 0] width 0 height 0
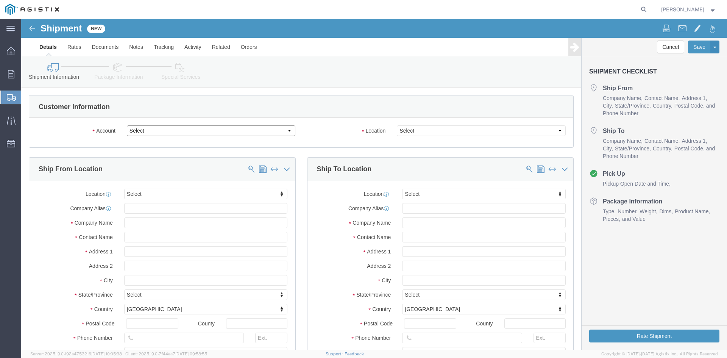
click select "Select PG&E Power Partners"
select select "9596"
click select "Select PG&E Power Partners"
select select "PURCHORD"
select select
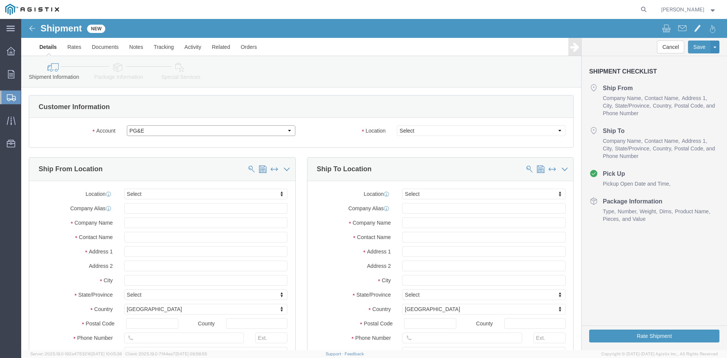
select select
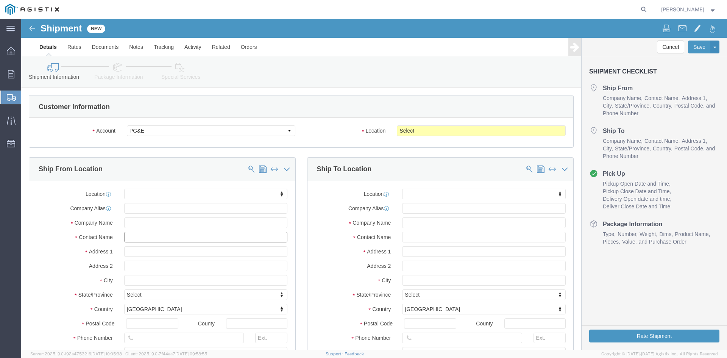
click input "text"
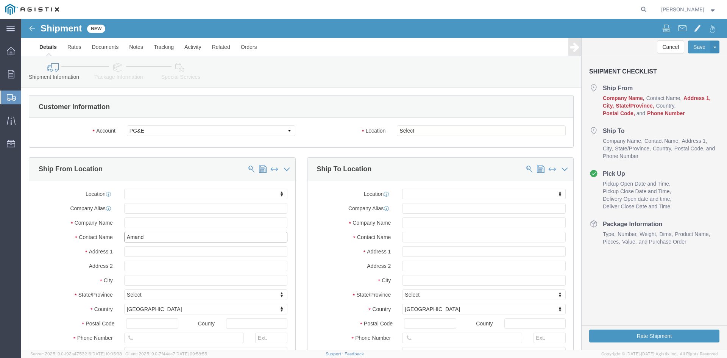
type input "Amanda"
click p "- Power Partners LLC - (Amanda Brown) 200 Newton Bridge Road, Athens, GA, 30607…"
select select
type input "[STREET_ADDRESS][PERSON_NAME]"
type input "30607"
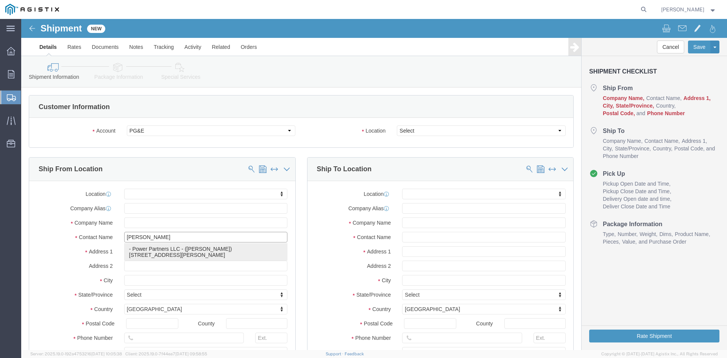
type input "[PHONE_NUMBER]"
type input "485"
type input "[PERSON_NAME][EMAIL_ADDRESS][PERSON_NAME][DOMAIN_NAME]"
checkbox input "true"
type input "Power Partners LLC"
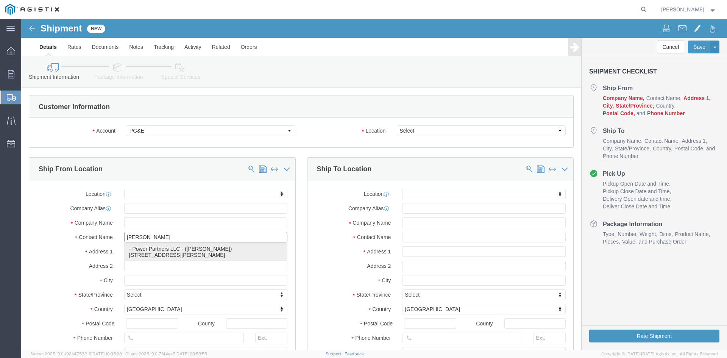
type input "[PERSON_NAME]"
type input "[GEOGRAPHIC_DATA]"
select select "GA"
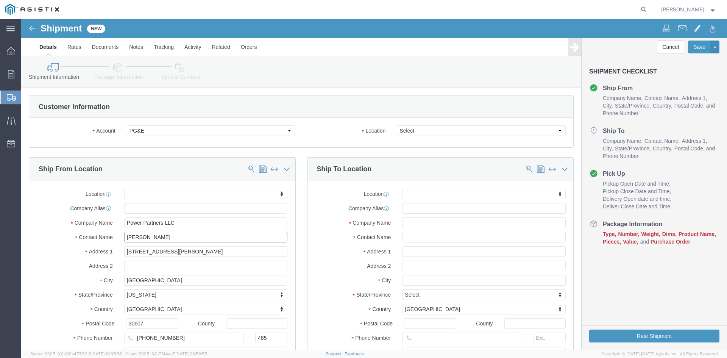
type input "[PERSON_NAME]"
click select "Select All Others Fremont DC Fresno DC Wheatland DC"
select select "23082"
click select "Select All Others Fremont DC Fresno DC Wheatland DC"
click input "text"
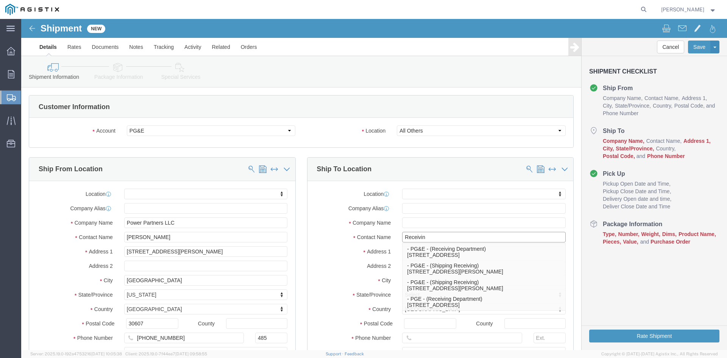
type input "Receiving"
click p "- PGE - (Receiving Department) 4101 S Airport way, Stockton, CA, 95206, US"
select select
type input "[STREET_ADDRESS]"
type input "95206"
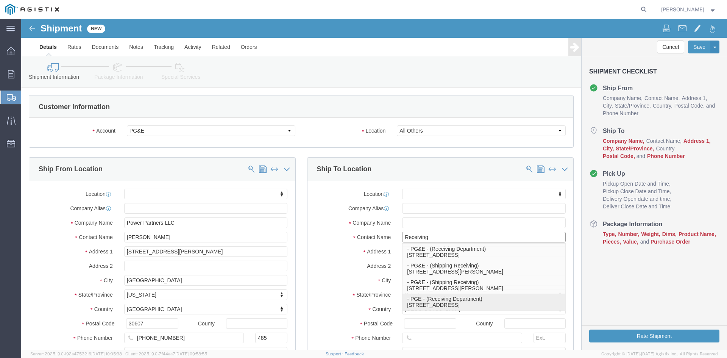
type input "[PHONE_NUMBER]"
type input "PGE"
type input "Receiving Department"
type input "Stockton"
select select "CA"
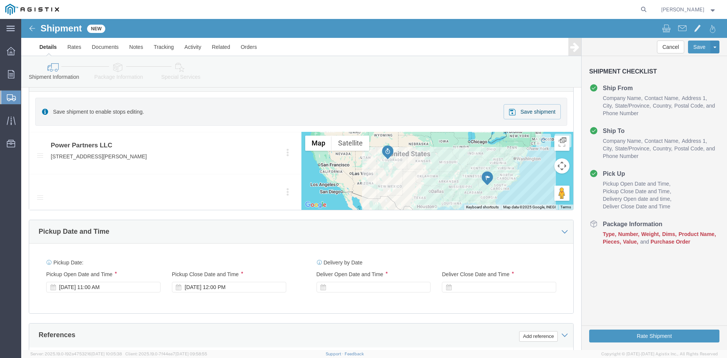
scroll to position [379, 0]
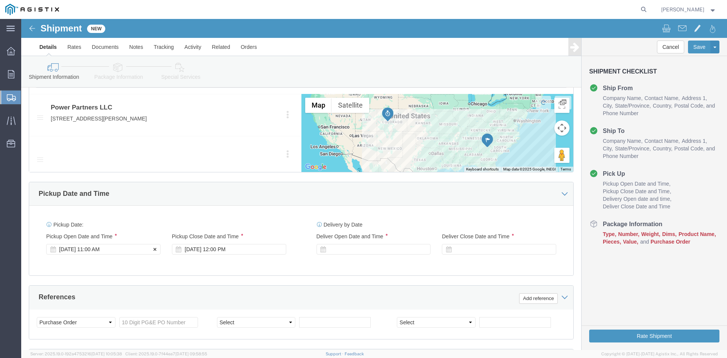
type input "Receiving Department"
click div "Pickup Start Date Pickup Start Time Pickup Open Date and Time Sep 15 2025 11:00…"
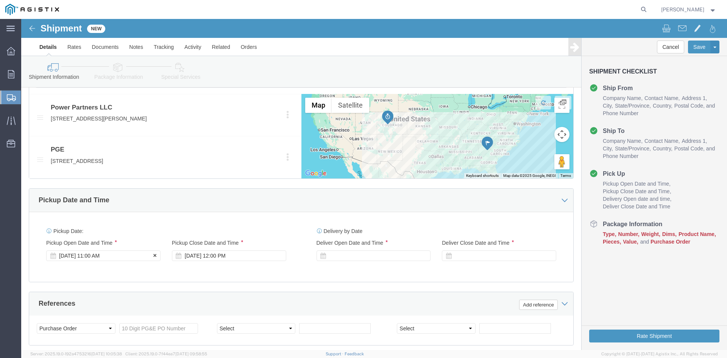
click div "Sep 15 2025 11:00 AM"
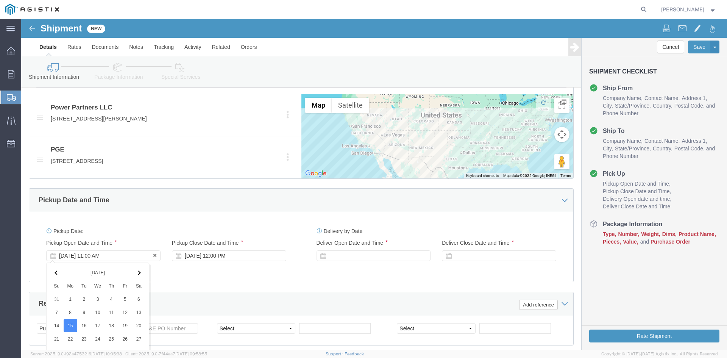
scroll to position [542, 0]
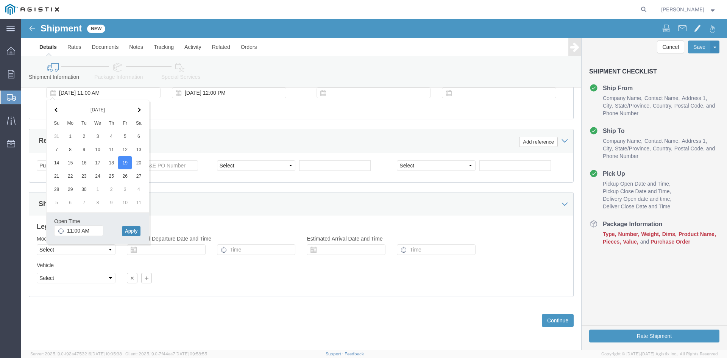
click button "Apply"
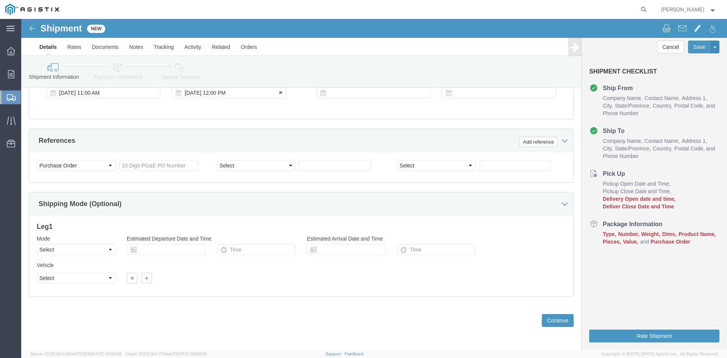
click div "Sep 19 2025 12:00 PM"
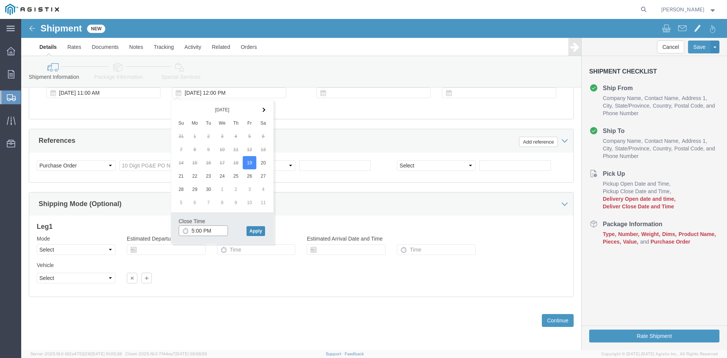
type input "5:00 PM"
click button "Apply"
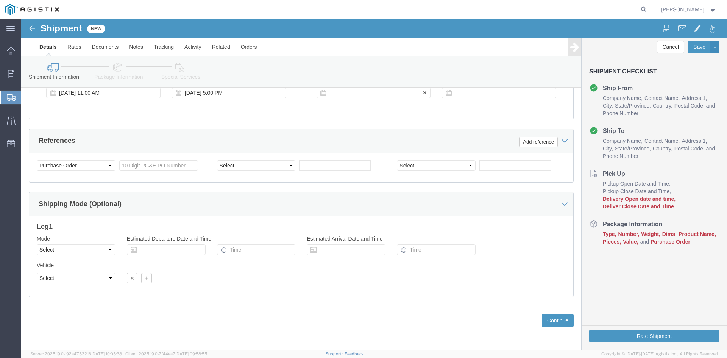
click div
click input "6:00 PM"
click input "7:00 PM"
click input "7:30 PM"
type input "7:30 AM"
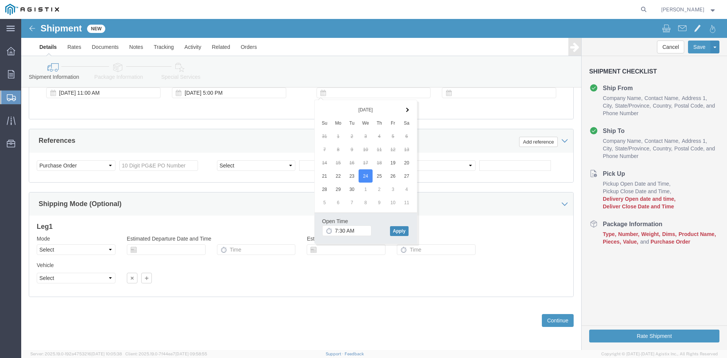
click button "Apply"
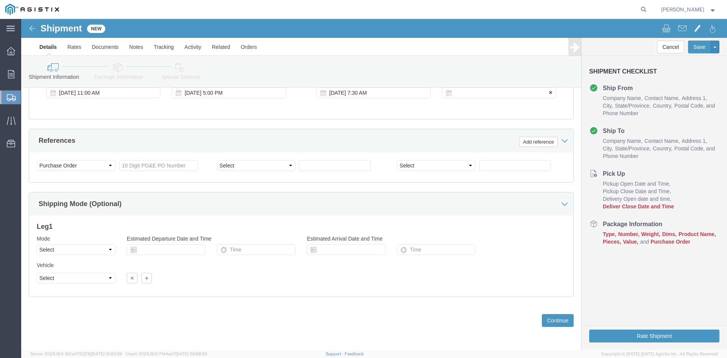
click div
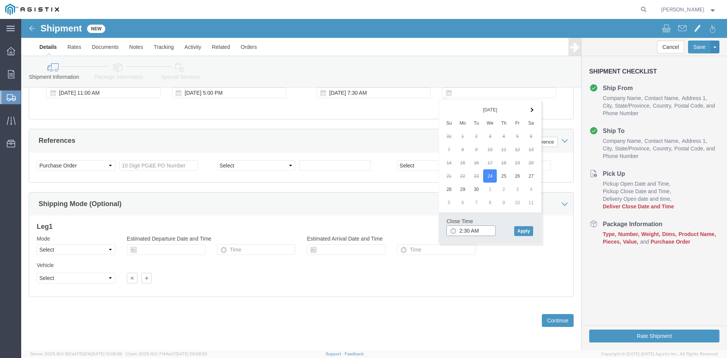
click input "2:30 AM"
click input "2:00 AM"
type input "2:00 PM"
click button "Apply"
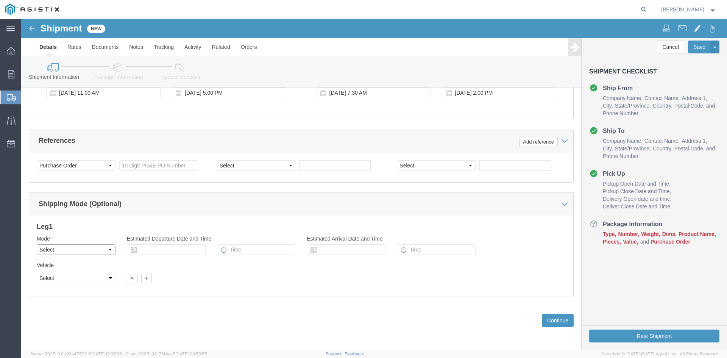
click select "Select Air Less than Truckload Multi-Leg Ocean Freight Rail Small Parcel Truckl…"
select select "TL"
click select "Select Air Less than Truckload Multi-Leg Ocean Freight Rail Small Parcel Truckl…"
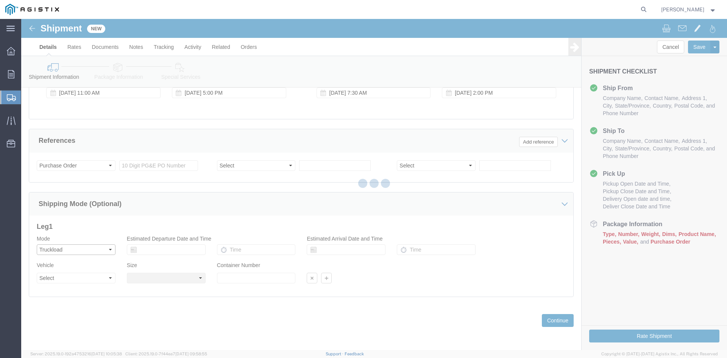
select select
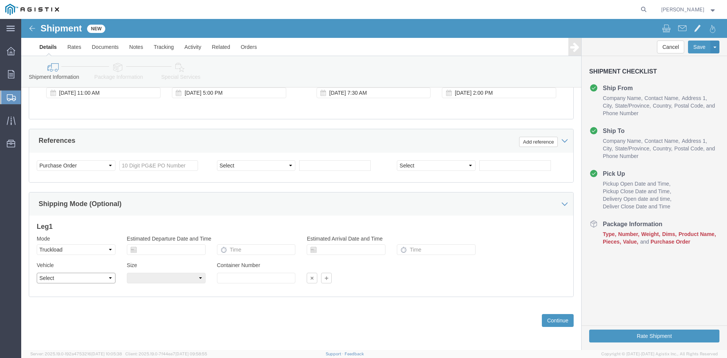
click select "Select 1-Ton (PSS) 10 Wheel 10 Yard Dump Truck 20 Yard Dump Truck Bobtail Botto…"
select select "FLBD"
click select "Select 1-Ton (PSS) 10 Wheel 10 Yard Dump Truck 20 Yard Dump Truck Bobtail Botto…"
click input "text"
type input "3501405844"
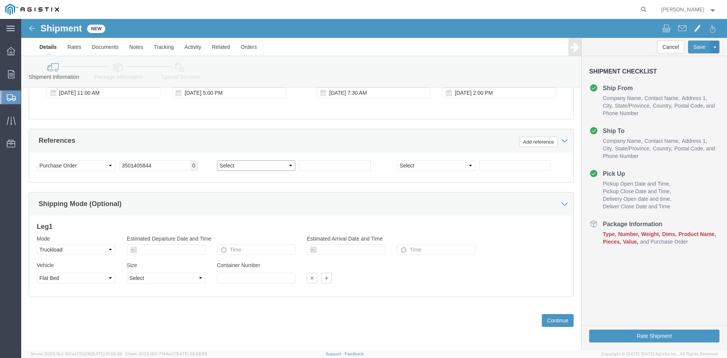
click select "Select Account Type Activity ID Airline Appointment Number ASN Batch Request # …"
select select "BOL"
click select "Select Account Type Activity ID Airline Appointment Number ASN Batch Request # …"
click input "text"
type input "9888199"
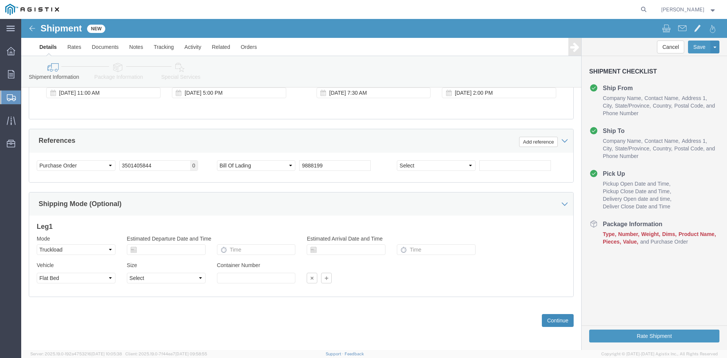
click button "Continue"
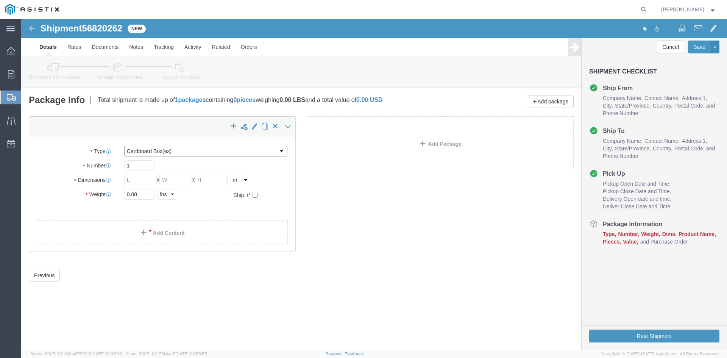
click select "Select Bulk Bundle(s) Cardboard Box(es) Carton(s) Crate(s) Drum(s) (Fiberboard)…"
select select "PSNS"
click select "Select Bulk Bundle(s) Cardboard Box(es) Carton(s) Crate(s) Drum(s) (Fiberboard)…"
click input "text"
type input "1"
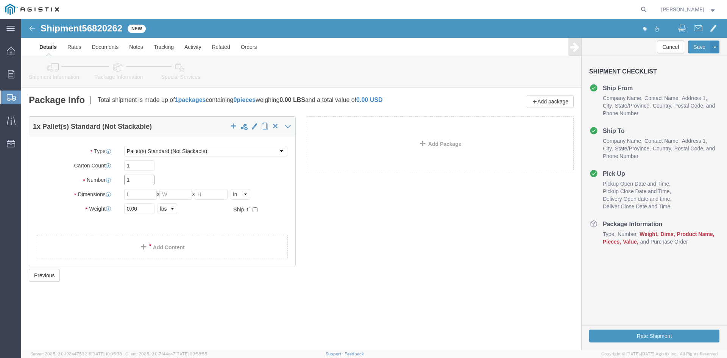
click div "Number 1"
type input "92"
click input "text"
type input "24"
drag, startPoint x: 148, startPoint y: 174, endPoint x: 153, endPoint y: 171, distance: 5.9
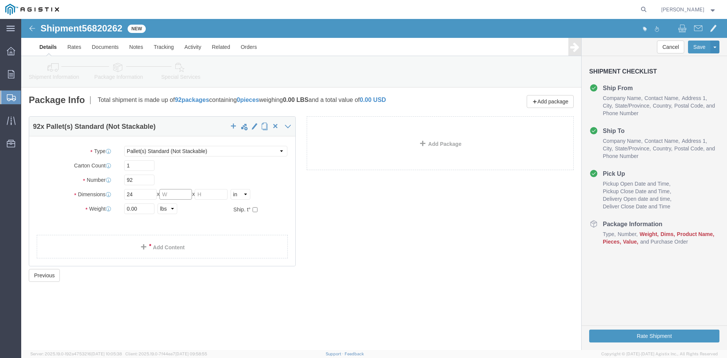
click input "text"
type input "24"
click input "text"
type input "28.75"
drag, startPoint x: 114, startPoint y: 189, endPoint x: 77, endPoint y: 190, distance: 37.9
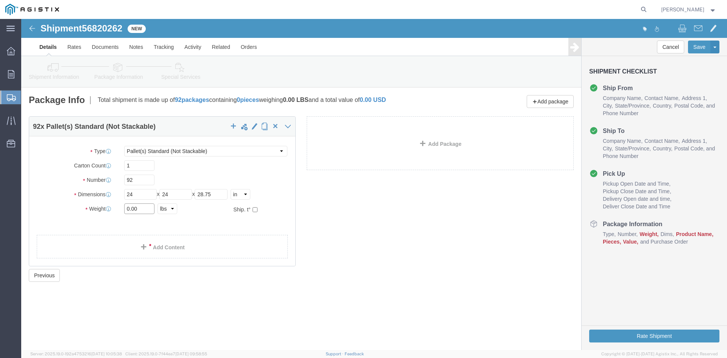
click div "Weight 0.00 Select kgs lbs Ship. t°"
type input "31097.64"
click link "Add Content"
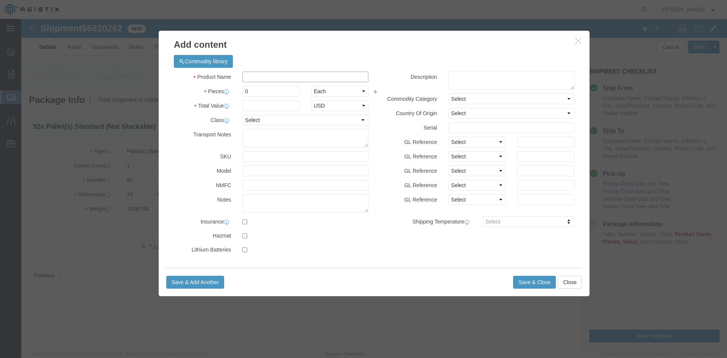
click input "text"
paste input "Overhead Transformer"
type input "Overhead Transformer"
drag, startPoint x: 228, startPoint y: 72, endPoint x: 214, endPoint y: 72, distance: 14.8
click div "Pieces 0 Select Bag Barrels 100Board Feet Bottle Box Blister Pack Carats Can Ca…"
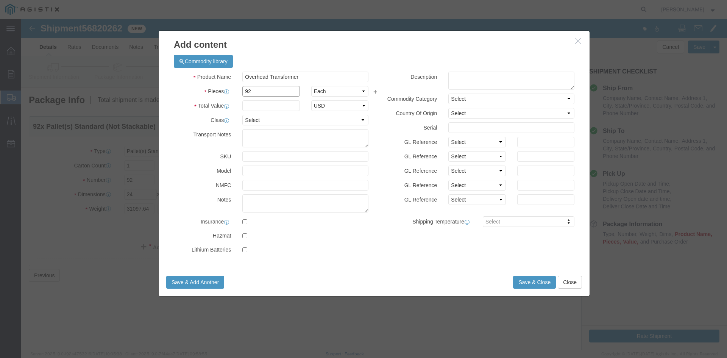
type input "92"
click input "text"
type input "1"
click select "Select 50 55 60 65 70 85 92.5 100 125 175 250 300 400"
select select "55"
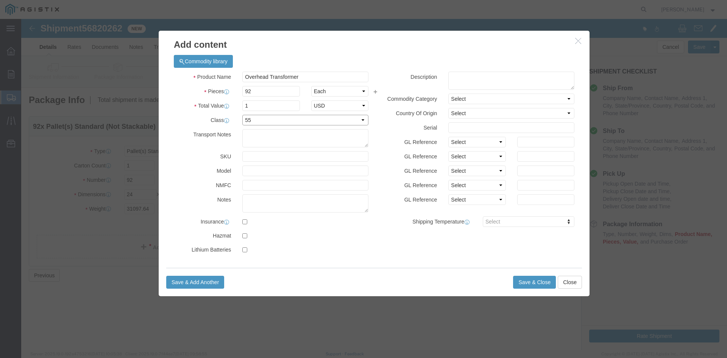
click select "Select 50 55 60 65 70 85 92.5 100 125 175 250 300 400"
click button "Save & Close"
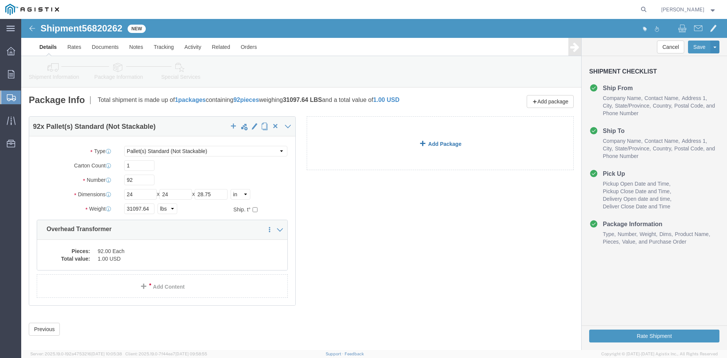
click link "Add Package"
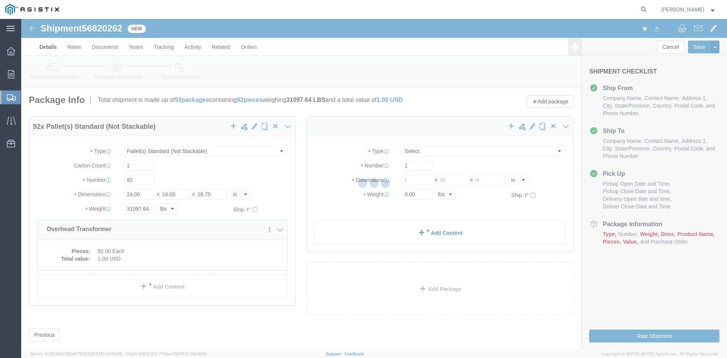
select select "PSNS"
select select "CBOX"
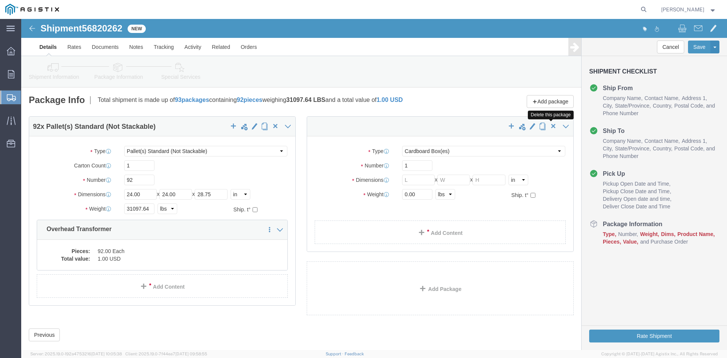
click span "button"
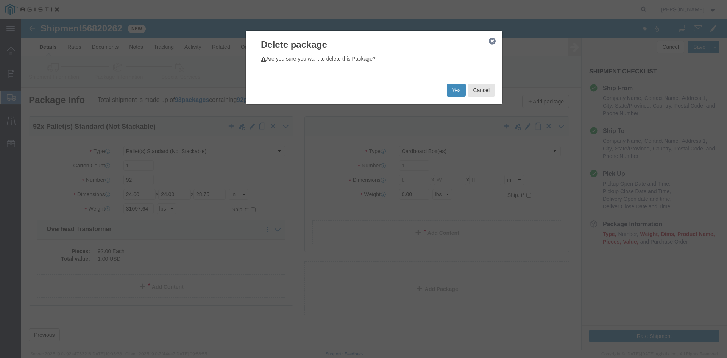
click button "Yes"
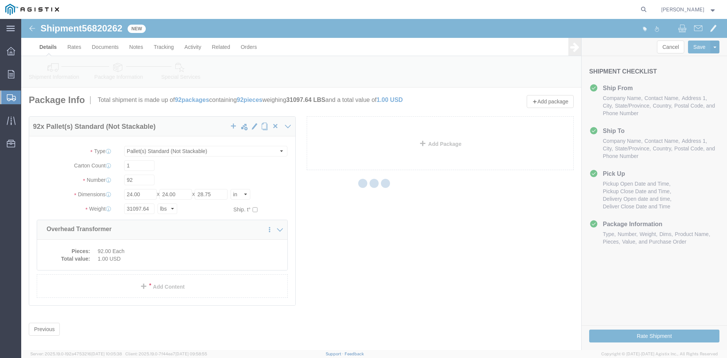
select select "PSNS"
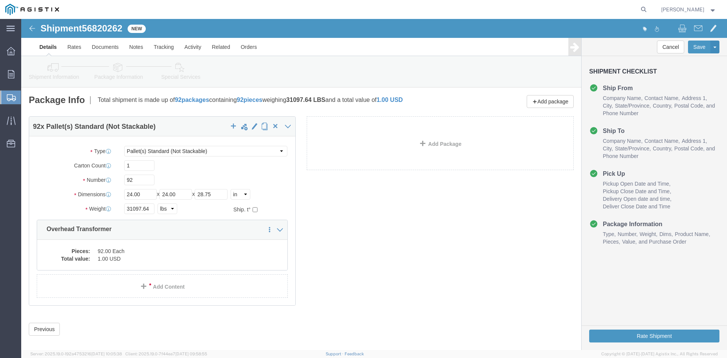
click icon
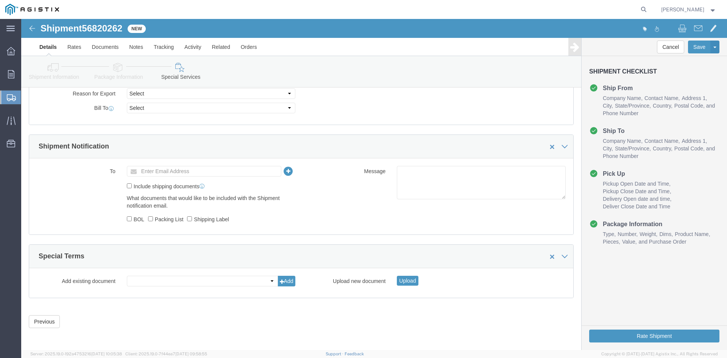
scroll to position [413, 0]
click input "text"
type input "[EMAIL_ADDRESS][DOMAIN_NAME]"
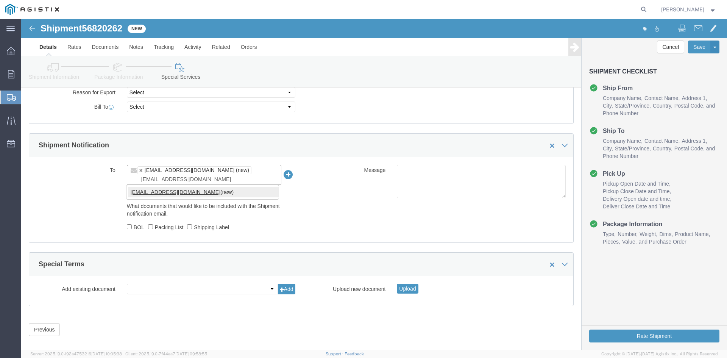
type input "[EMAIL_ADDRESS][DOMAIN_NAME]"
type input "[EMAIL_ADDRESS][DOMAIN_NAME],[DOMAIN_NAME][EMAIL_ADDRESS][DOMAIN_NAME]"
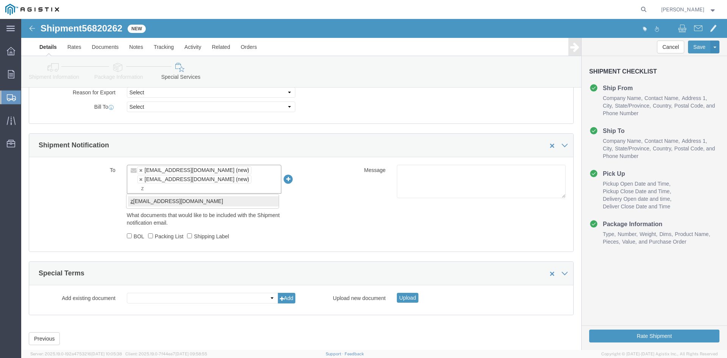
type input "z"
type input "[EMAIL_ADDRESS][DOMAIN_NAME],[DOMAIN_NAME][EMAIL_ADDRESS][DOMAIN_NAME],[PERSON_…"
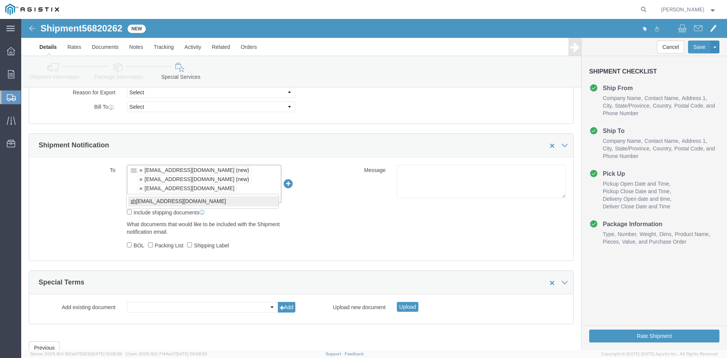
type input "sh"
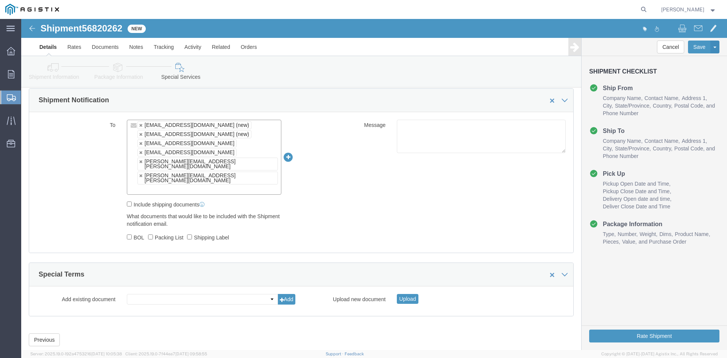
scroll to position [459, 0]
click button "Rate Shipment"
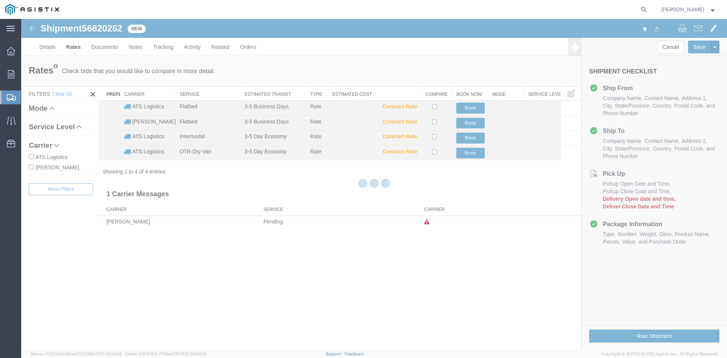
scroll to position [0, 0]
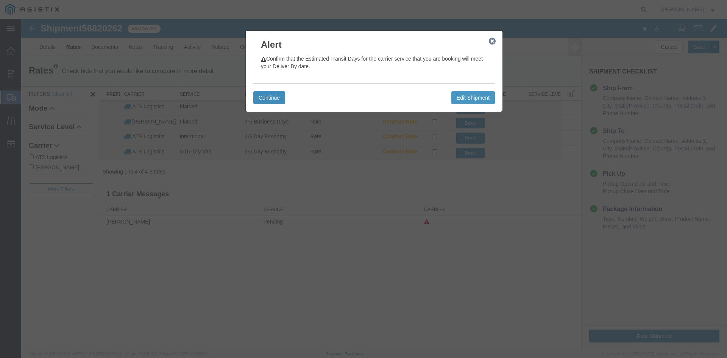
click at [263, 96] on button "Continue" at bounding box center [269, 97] width 32 height 13
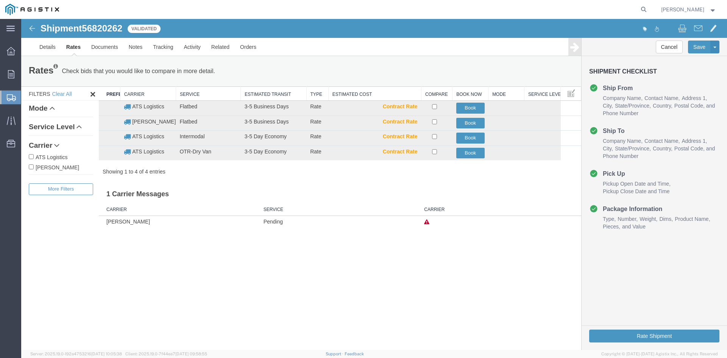
drag, startPoint x: 29, startPoint y: 156, endPoint x: 54, endPoint y: 156, distance: 24.6
click at [30, 156] on input "ATS Logistics" at bounding box center [31, 156] width 5 height 5
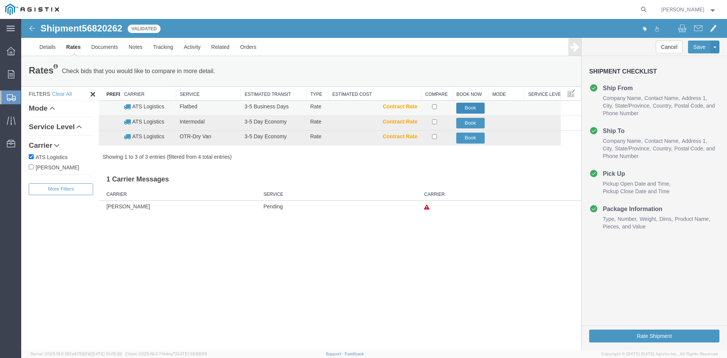
click at [476, 108] on button "Book" at bounding box center [471, 108] width 28 height 11
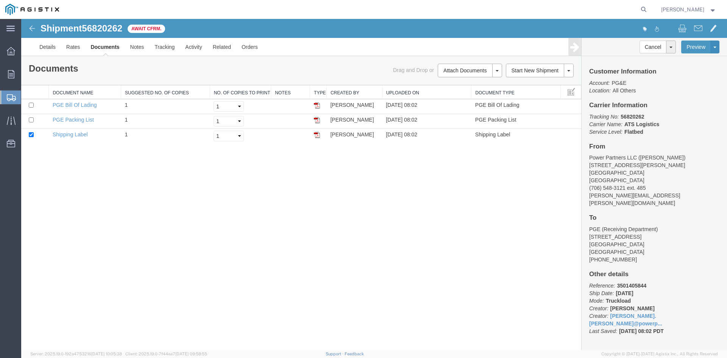
click at [0, 0] on span "Create Shipment" at bounding box center [0, 0] width 0 height 0
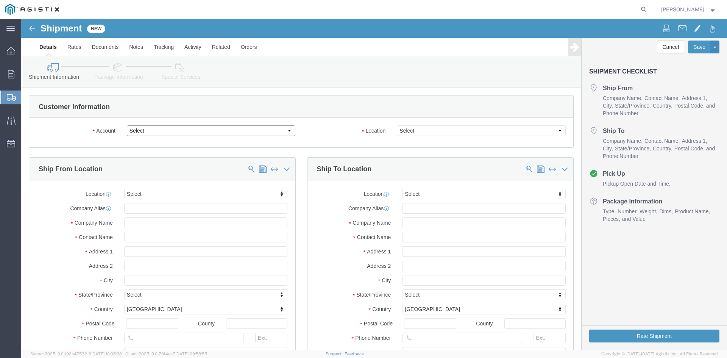
click select "Select PG&E Power Partners"
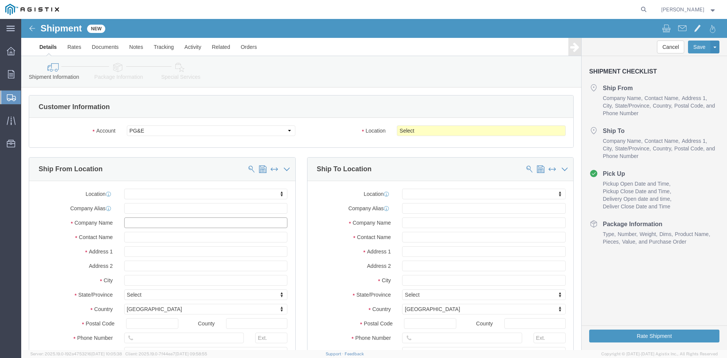
click input "text"
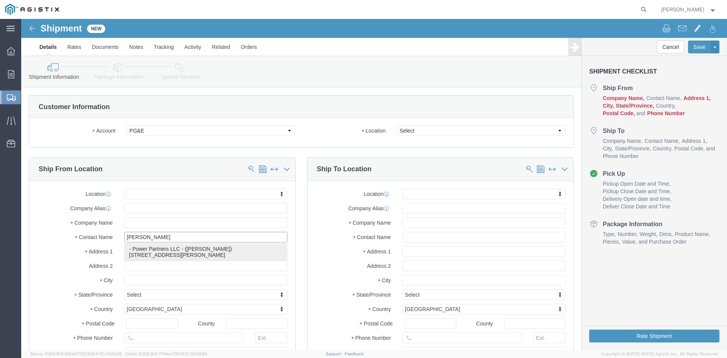
drag, startPoint x: 135, startPoint y: 233, endPoint x: 132, endPoint y: 118, distance: 114.8
click p "- Power Partners LLC - (Amanda Brown) 200 Newton Bridge Road, Athens, GA, 30607…"
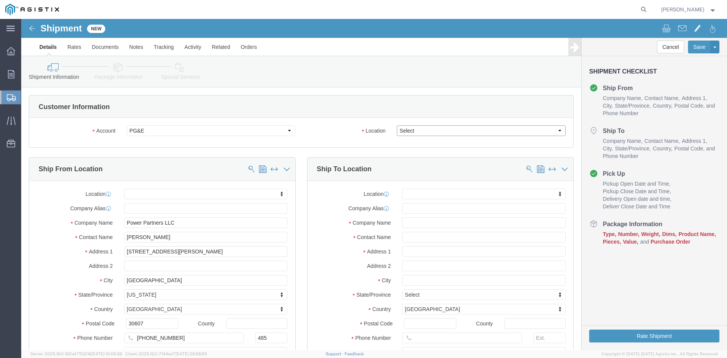
drag, startPoint x: 535, startPoint y: 111, endPoint x: 523, endPoint y: 112, distance: 11.8
click select "Select All Others Fremont DC Fresno DC Wheatland DC"
click input "text"
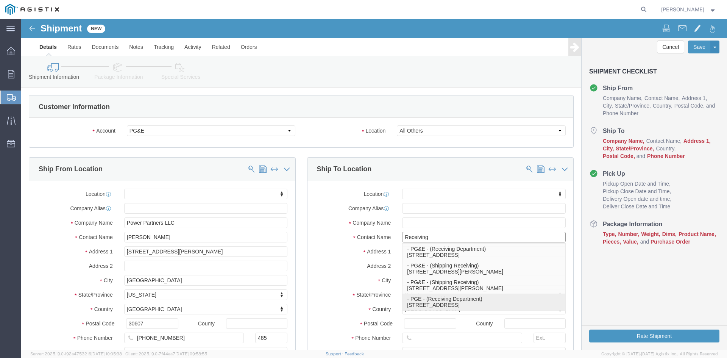
drag, startPoint x: 403, startPoint y: 283, endPoint x: 357, endPoint y: 238, distance: 64.3
click p "- PGE - (Receiving Department) 4101 S Airport way, Stockton, CA, 95206, US"
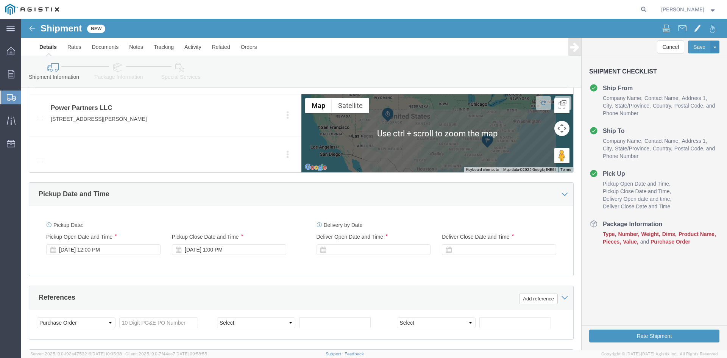
scroll to position [379, 0]
click div "Pickup Start Date Pickup Start Time Pickup Open Date and Time Sep 15 2025 12:00…"
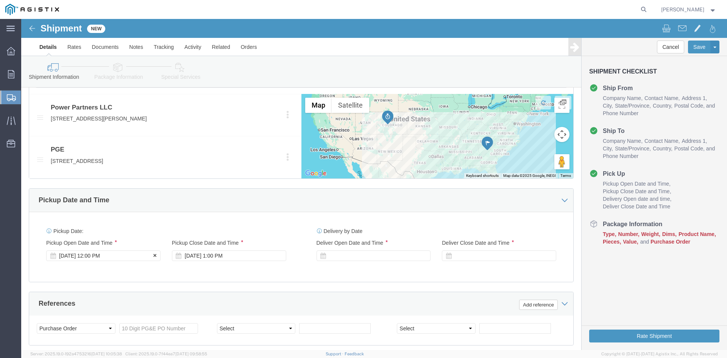
click div "Sep 15 2025 12:00 PM"
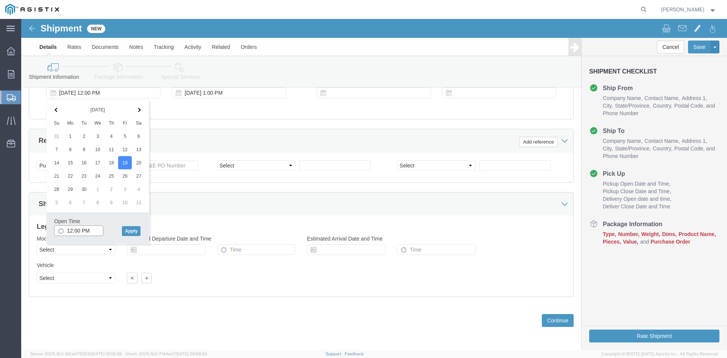
click input "12:00 PM"
click input "11:00 PM"
click button "Apply"
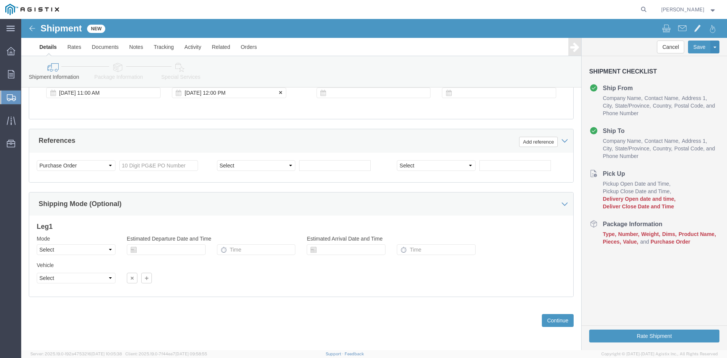
click div "Sep 19 2025 12:00 PM"
click button "Apply"
click div
drag, startPoint x: 316, startPoint y: 210, endPoint x: 325, endPoint y: 208, distance: 9.4
click input "6:00 PM"
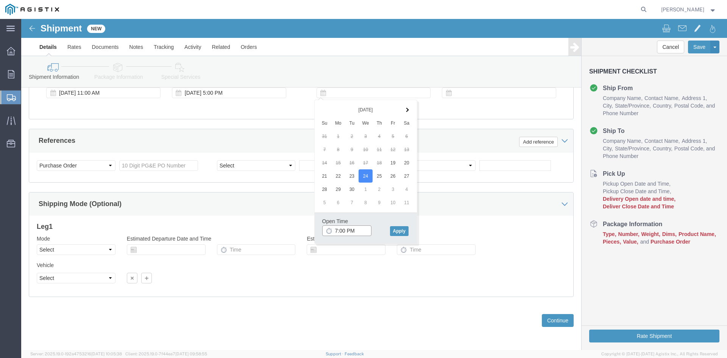
click input "7:00 PM"
click input "7:30 PM"
click button "Apply"
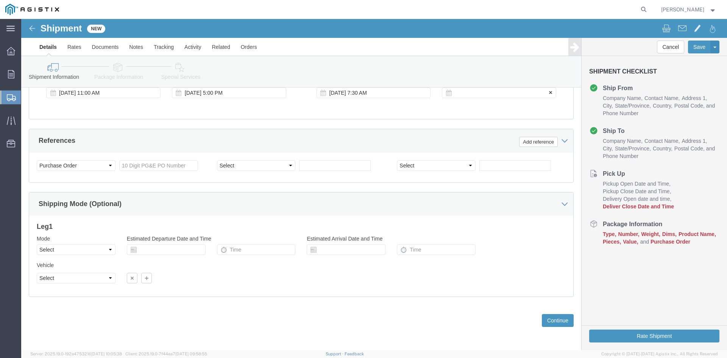
click div
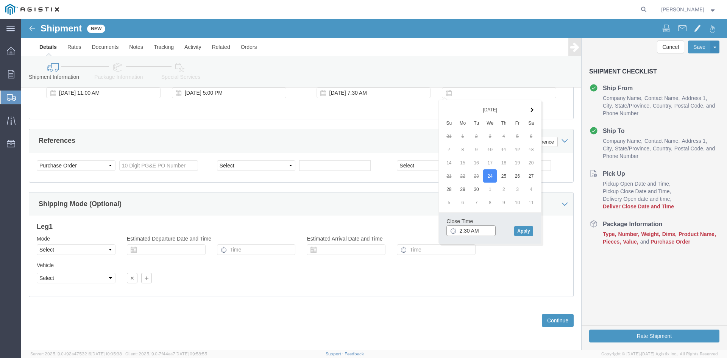
click input "2:30 AM"
click input "2:00 AM"
click button "Apply"
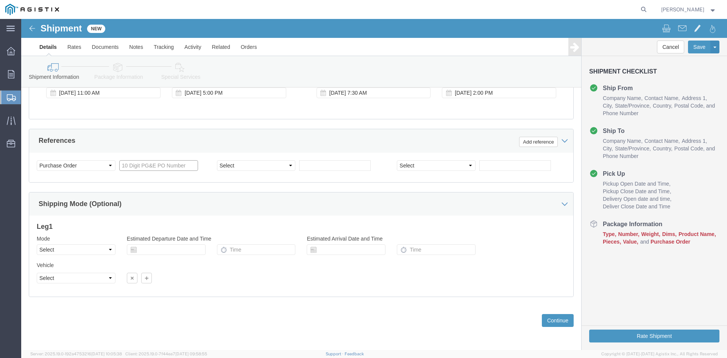
click input "text"
drag, startPoint x: 267, startPoint y: 146, endPoint x: 260, endPoint y: 148, distance: 7.4
click select "Select Account Type Activity ID Airline Appointment Number ASN Batch Request # …"
click input "text"
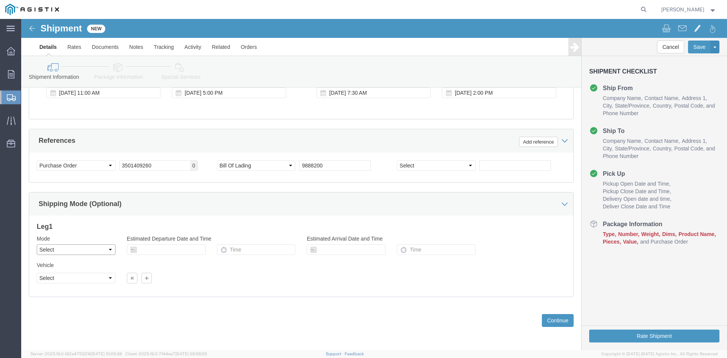
click select "Select Air Less than Truckload Multi-Leg Ocean Freight Rail Small Parcel Truckl…"
click select "Select 1-Ton (PSS) 10 Wheel 10 Yard Dump Truck 20 Yard Dump Truck Bobtail Botto…"
click button "Continue"
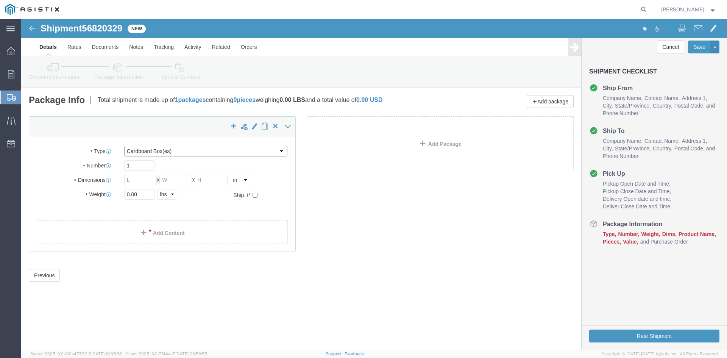
click select "Select Bulk Bundle(s) Cardboard Box(es) Carton(s) Crate(s) Drum(s) (Fiberboard)…"
click input "text"
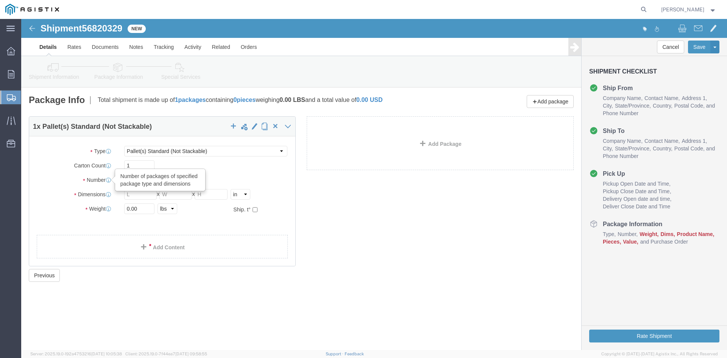
drag, startPoint x: 98, startPoint y: 159, endPoint x: 86, endPoint y: 159, distance: 12.1
click div "Number Number of packages of specified package type and dimensions 1"
click input "text"
drag, startPoint x: 147, startPoint y: 175, endPoint x: 179, endPoint y: 171, distance: 32.4
click input "text"
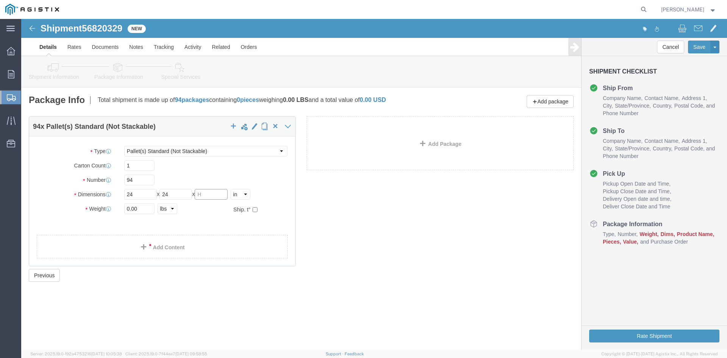
drag, startPoint x: 189, startPoint y: 172, endPoint x: 220, endPoint y: 167, distance: 31.1
click input "text"
drag, startPoint x: 119, startPoint y: 186, endPoint x: 53, endPoint y: 188, distance: 66.7
click div "Weight 0.00 Select kgs lbs Ship. t°"
click link "Add Content"
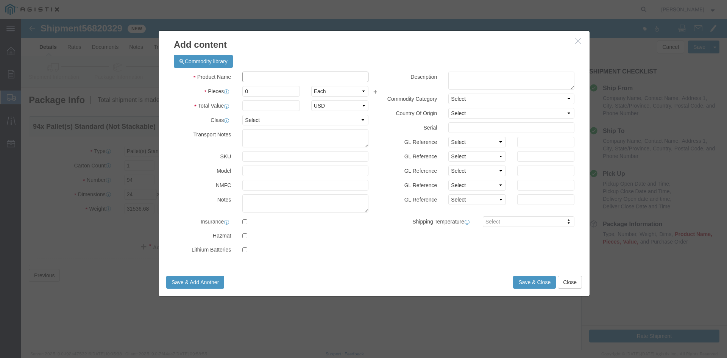
click input "text"
paste input "Overhead Transformer"
drag, startPoint x: 233, startPoint y: 70, endPoint x: 190, endPoint y: 72, distance: 42.4
click div "Pieces Number of pieces inside all the packages 0 Select Bag Barrels 100Board F…"
click input "text"
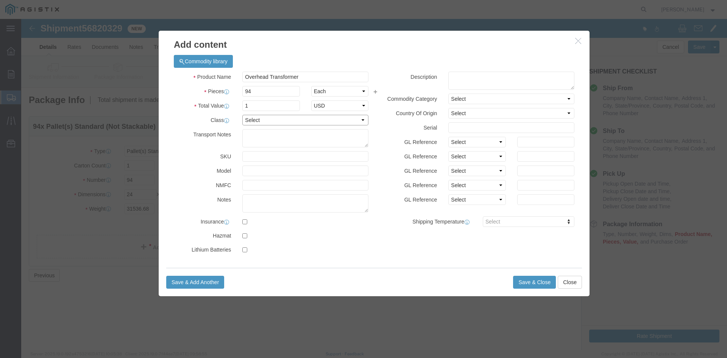
click select "Select 50 55 60 65 70 85 92.5 100 125 175 250 300 400"
click button "Save & Close"
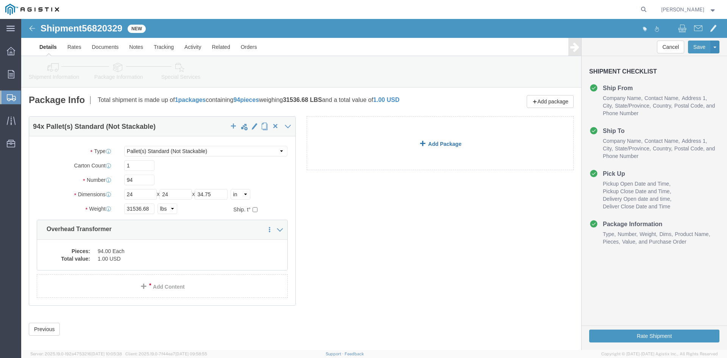
drag, startPoint x: 347, startPoint y: 127, endPoint x: 372, endPoint y: 133, distance: 25.6
click link "Add Package"
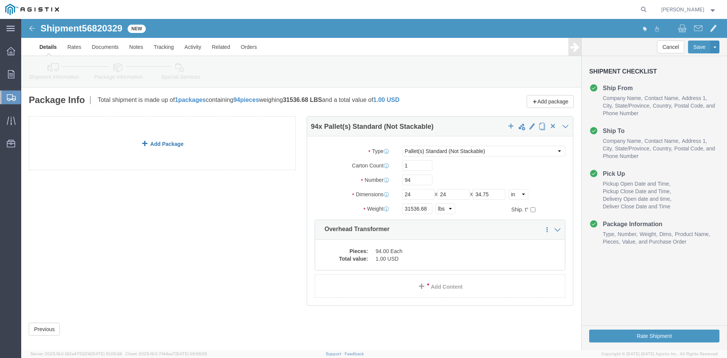
click link "Add Package"
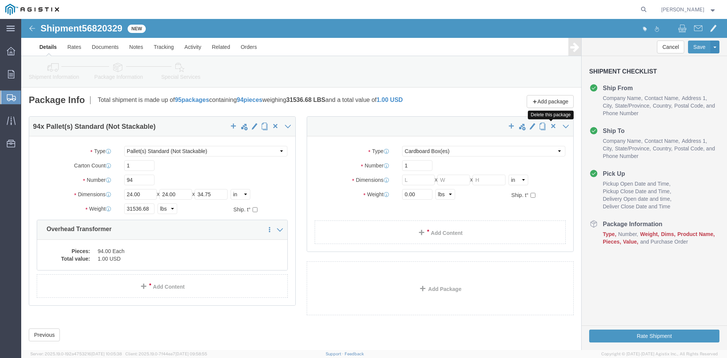
click span "button"
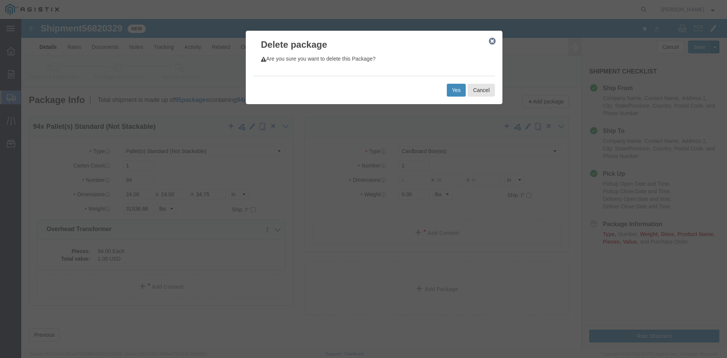
click button "Yes"
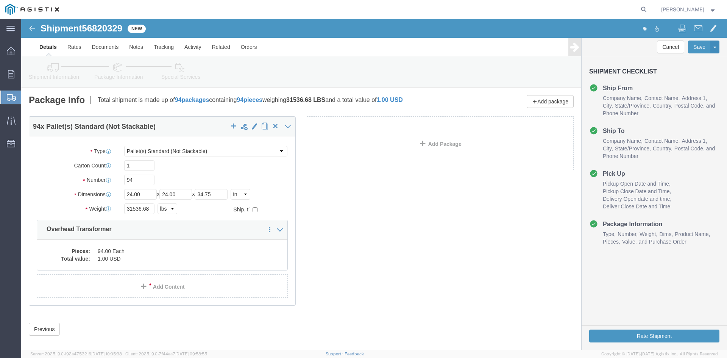
click icon
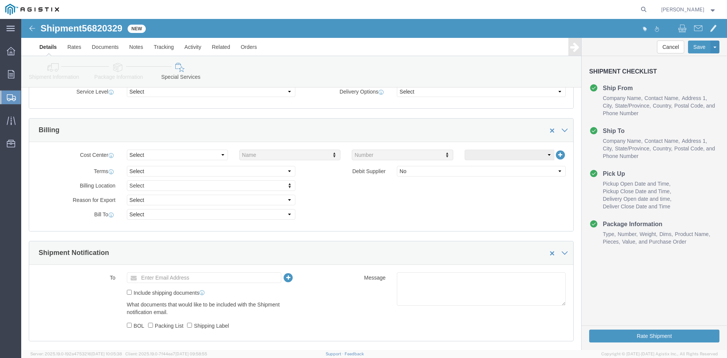
scroll to position [379, 0]
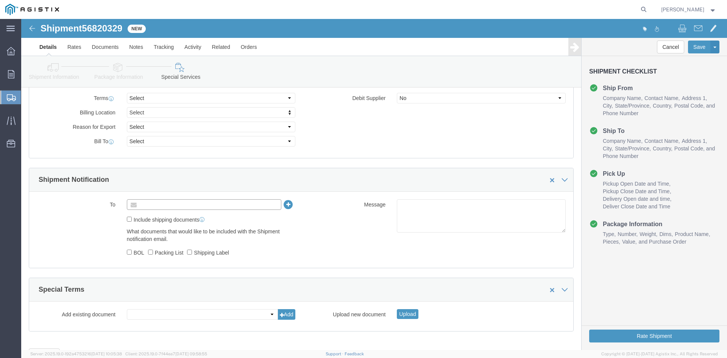
click input "text"
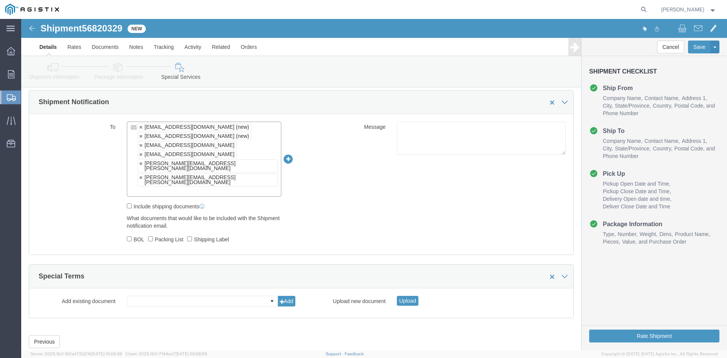
scroll to position [459, 0]
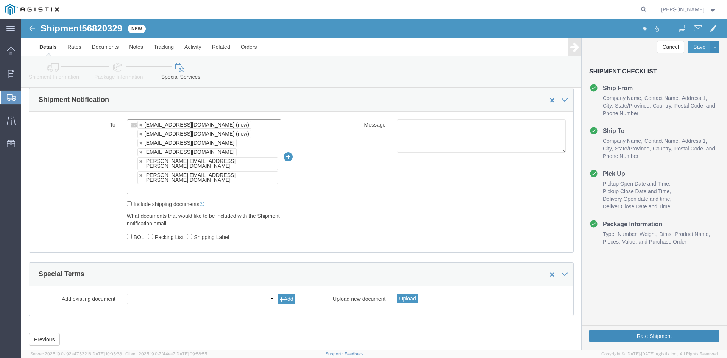
click button "Rate Shipment"
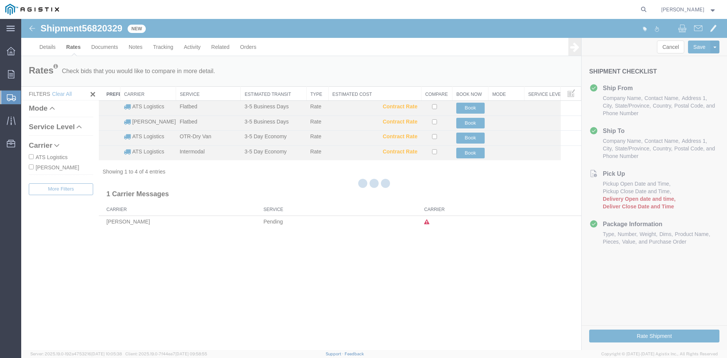
scroll to position [0, 0]
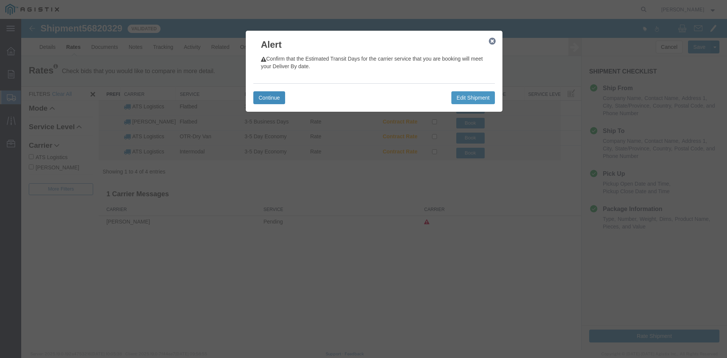
click at [269, 95] on button "Continue" at bounding box center [269, 97] width 32 height 13
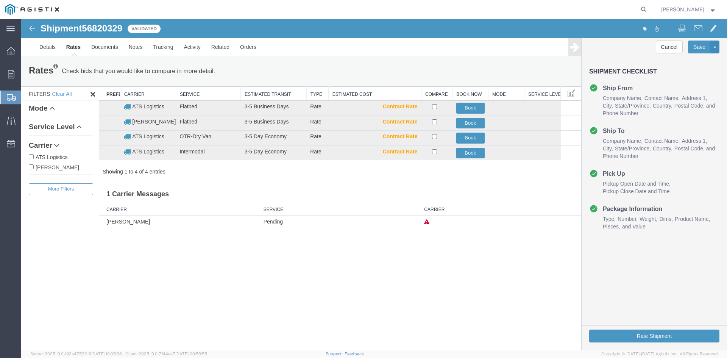
click at [30, 157] on input "ATS Logistics" at bounding box center [31, 156] width 5 height 5
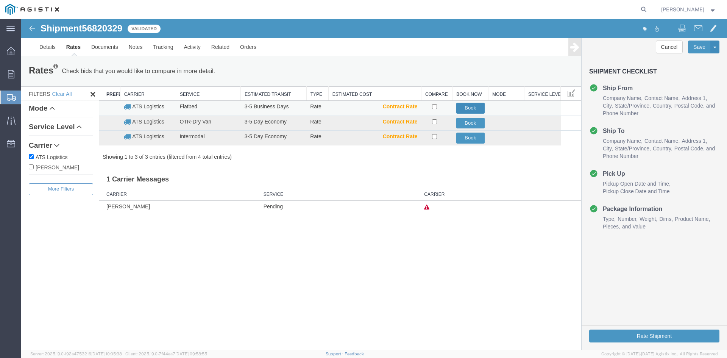
click at [466, 107] on button "Book" at bounding box center [471, 108] width 28 height 11
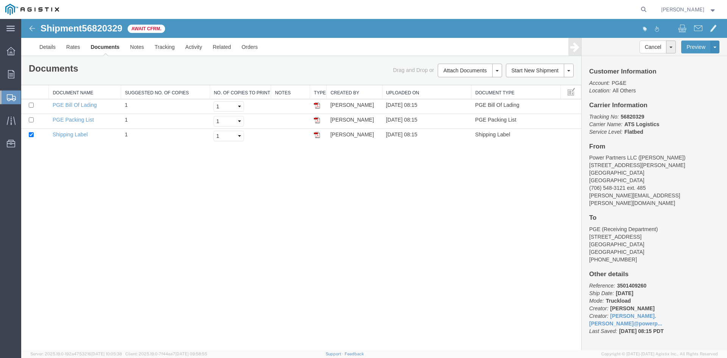
click at [0, 0] on span "Create Shipment" at bounding box center [0, 0] width 0 height 0
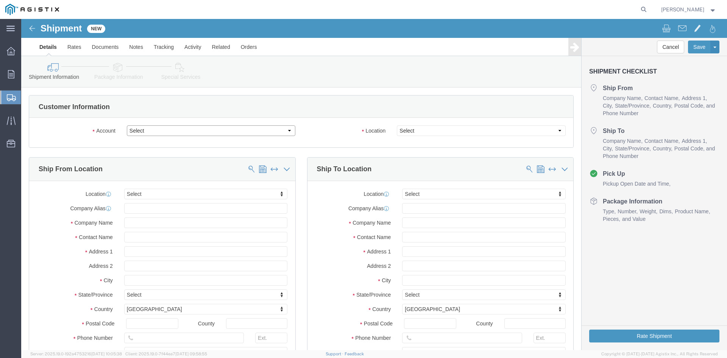
click select "Select PG&E Power Partners"
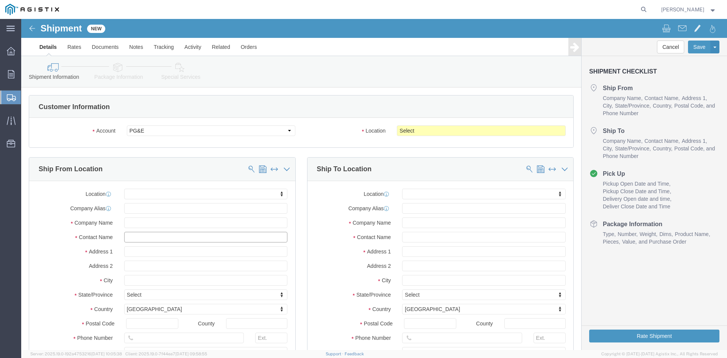
drag, startPoint x: 114, startPoint y: 219, endPoint x: 131, endPoint y: 219, distance: 17.8
click input "text"
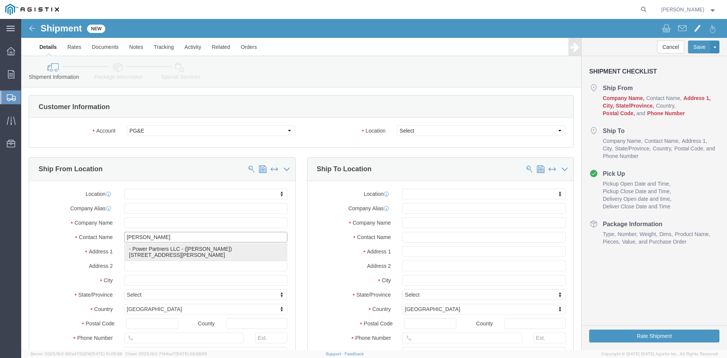
drag, startPoint x: 149, startPoint y: 231, endPoint x: 106, endPoint y: 180, distance: 66.2
click p "- Power Partners LLC - (Amanda Brown) 200 Newton Bridge Road, Athens, GA, 30607…"
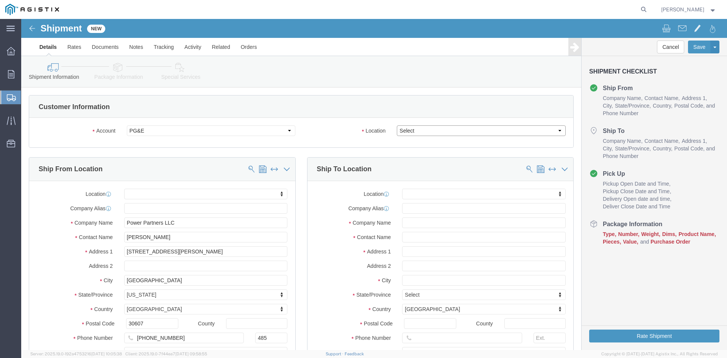
click select "Select All Others Fremont DC Fresno DC Wheatland DC"
click input "text"
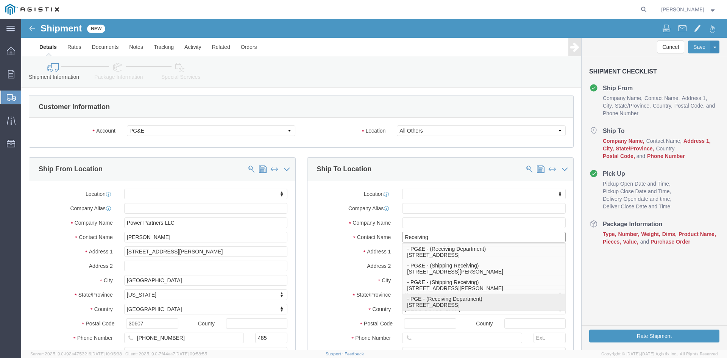
drag, startPoint x: 413, startPoint y: 280, endPoint x: 378, endPoint y: 264, distance: 38.6
click p "- PGE - (Receiving Department) 4101 S Airport way, Stockton, CA, 95206, US"
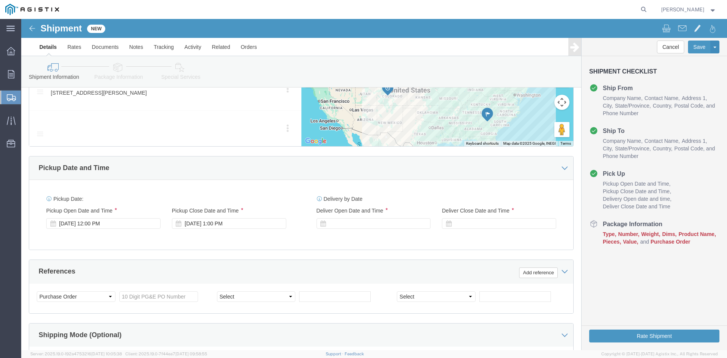
scroll to position [417, 0]
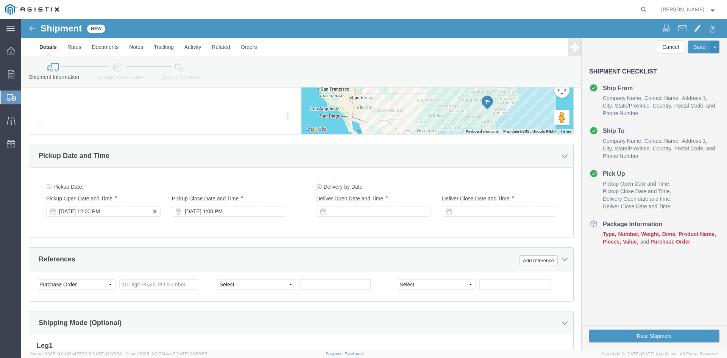
click div "Pickup Start Date Pickup Start Time Pickup Open Date and Time Sep 15 2025 12:00…"
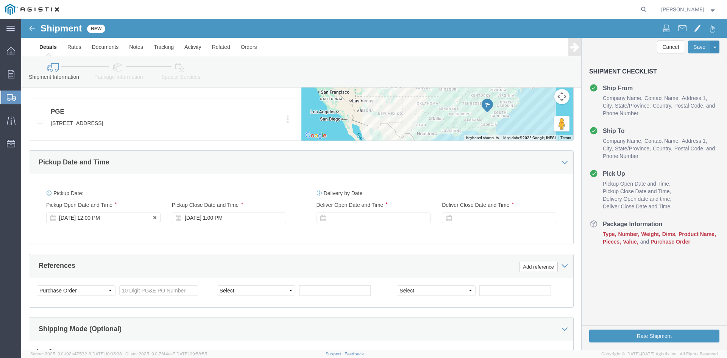
click div "Sep 15 2025 12:00 PM"
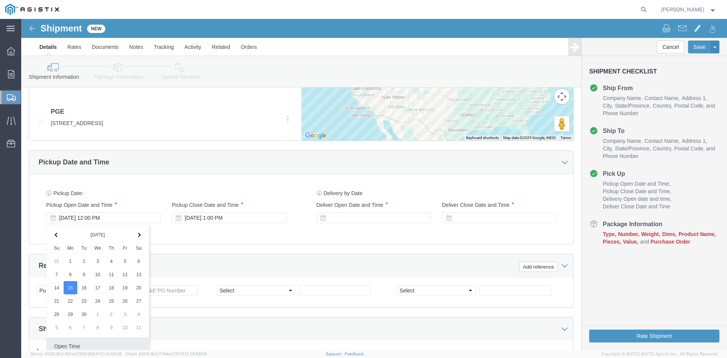
scroll to position [542, 0]
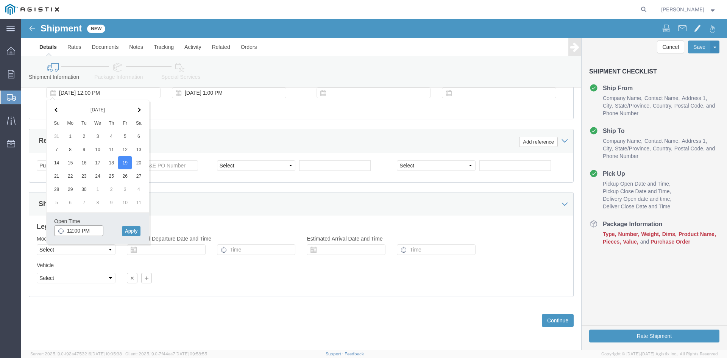
drag, startPoint x: 48, startPoint y: 209, endPoint x: 67, endPoint y: 206, distance: 19.2
click input "12:00 PM"
drag, startPoint x: 65, startPoint y: 210, endPoint x: 94, endPoint y: 210, distance: 29.2
click input "11:00 PM"
click button "Apply"
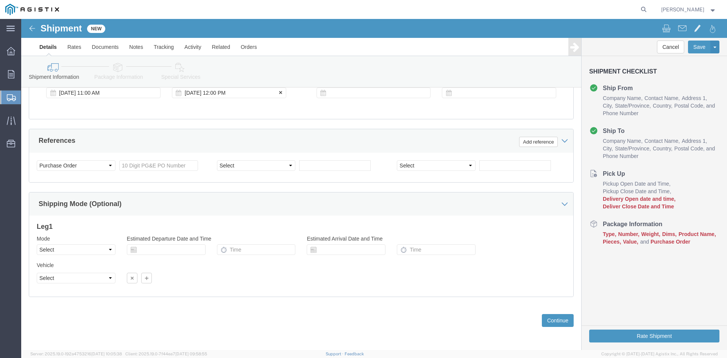
click div "Sep 19 2025 12:00 PM"
drag, startPoint x: 239, startPoint y: 210, endPoint x: 256, endPoint y: 169, distance: 44.7
click button "Apply"
click div
click input "6:00 PM"
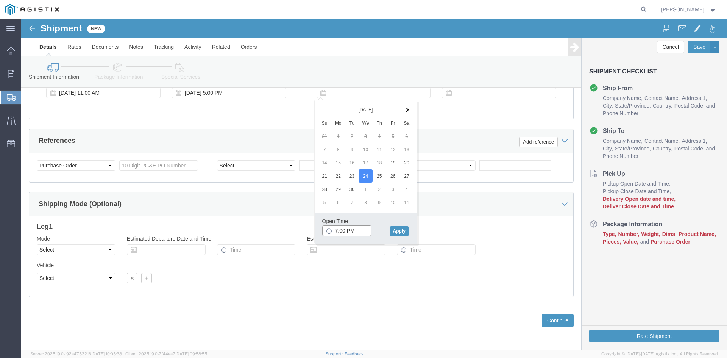
click input "7:00 PM"
click input "7:30 PM"
click button "Apply"
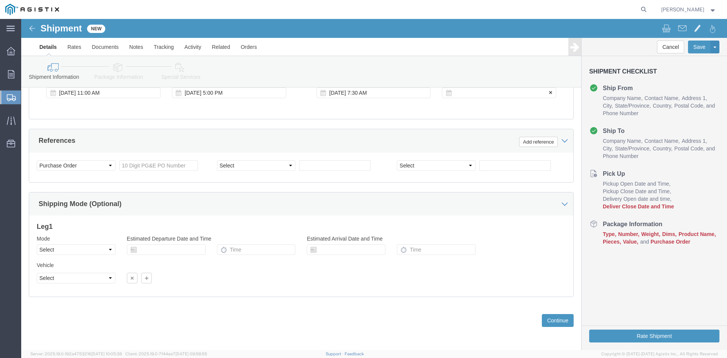
click div
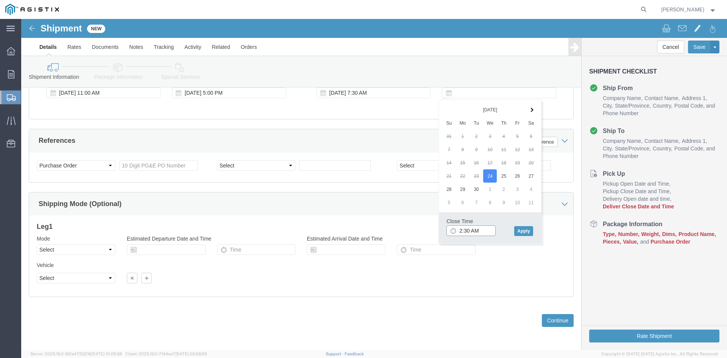
click input "2:30 AM"
click input "2:00 AM"
click button "Apply"
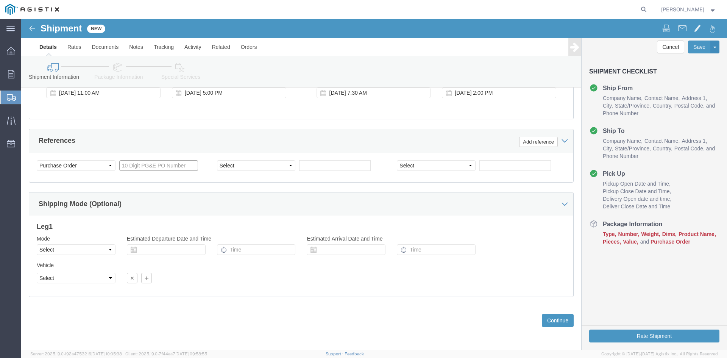
drag, startPoint x: 105, startPoint y: 147, endPoint x: 114, endPoint y: 147, distance: 8.7
click input "text"
click select "Select Account Type Activity ID Airline Appointment Number ASN Batch Request # …"
click input "text"
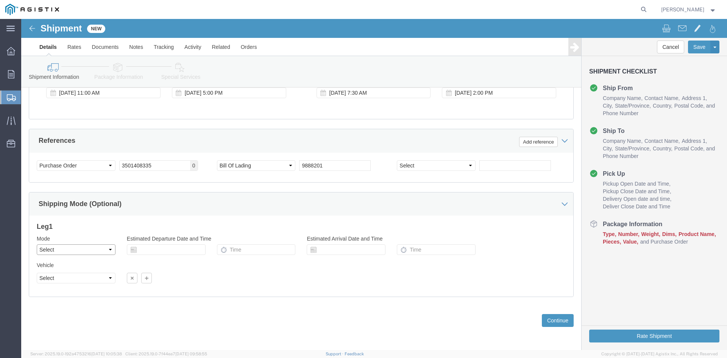
click select "Select Air Less than Truckload Multi-Leg Ocean Freight Rail Small Parcel Truckl…"
click select "Select 1-Ton (PSS) 10 Wheel 10 Yard Dump Truck 20 Yard Dump Truck Bobtail Botto…"
click button "Continue"
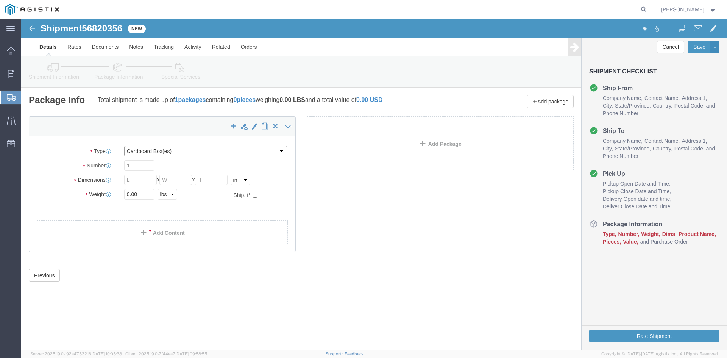
click select "Select Bulk Bundle(s) Cardboard Box(es) Carton(s) Crate(s) Drum(s) (Fiberboard)…"
select select "PSNS"
click select "Select Bulk Bundle(s) Cardboard Box(es) Carton(s) Crate(s) Drum(s) (Fiberboard)…"
drag, startPoint x: 111, startPoint y: 145, endPoint x: 143, endPoint y: 145, distance: 32.2
click input "text"
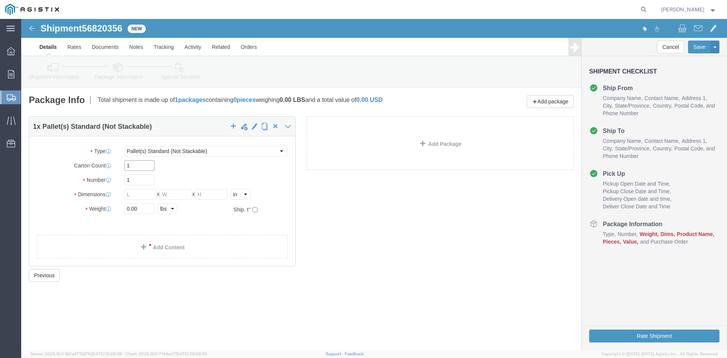
type input "1"
drag, startPoint x: 93, startPoint y: 159, endPoint x: 83, endPoint y: 157, distance: 10.6
click div "Number 1"
type input "53"
click input "text"
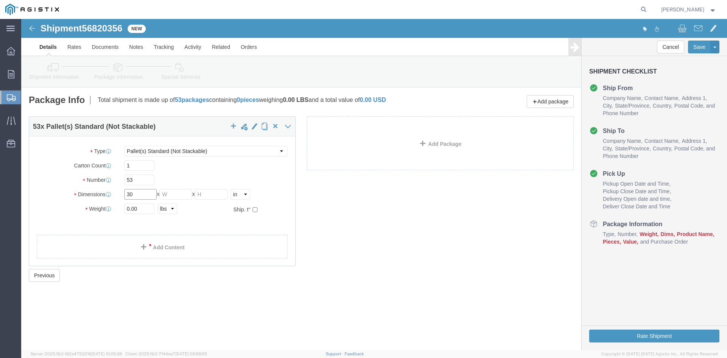
type input "30"
drag, startPoint x: 152, startPoint y: 174, endPoint x: 167, endPoint y: 167, distance: 16.8
click input "text"
type input "30"
drag, startPoint x: 185, startPoint y: 174, endPoint x: 196, endPoint y: 171, distance: 11.4
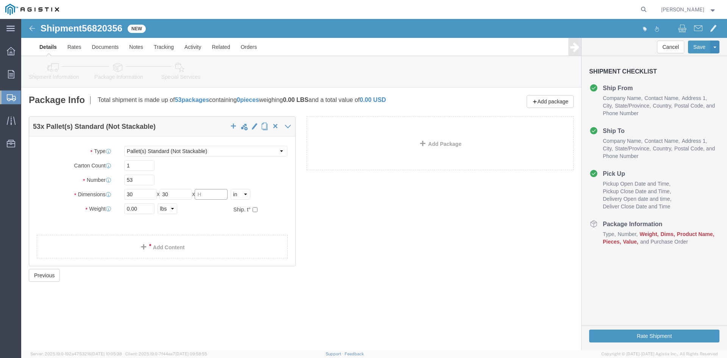
click input "text"
type input "30.75"
drag, startPoint x: 122, startPoint y: 190, endPoint x: 60, endPoint y: 189, distance: 61.4
click div "Weight 0.00 Select kgs lbs Ship. t°"
type input "32082.69"
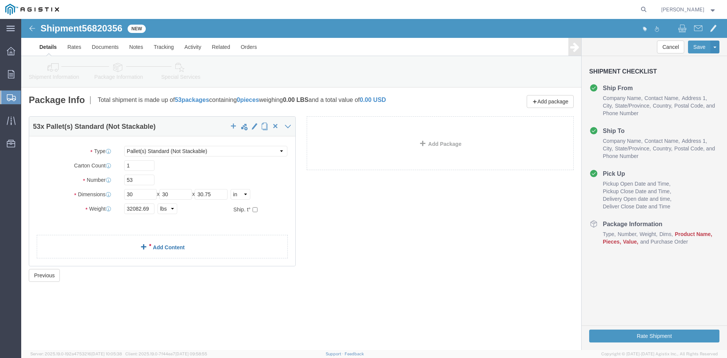
click link "Add Content"
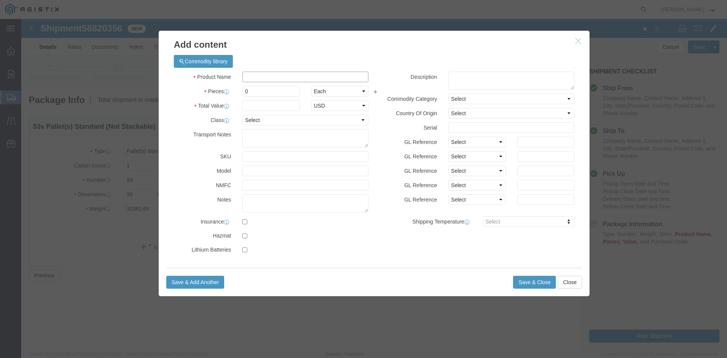
click input "text"
paste input "Overhead Transformer"
type input "Overhead Transformer"
drag, startPoint x: 228, startPoint y: 71, endPoint x: 206, endPoint y: 71, distance: 22.4
click div "Pieces Number of pieces inside all the packages 0 Select Bag Barrels 100Board F…"
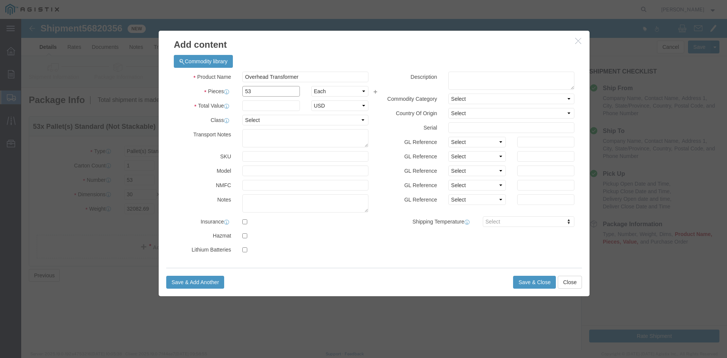
type input "53"
click input "text"
type input "1"
click select "Select 50 55 60 65 70 85 92.5 100 125 175 250 300 400"
select select "55"
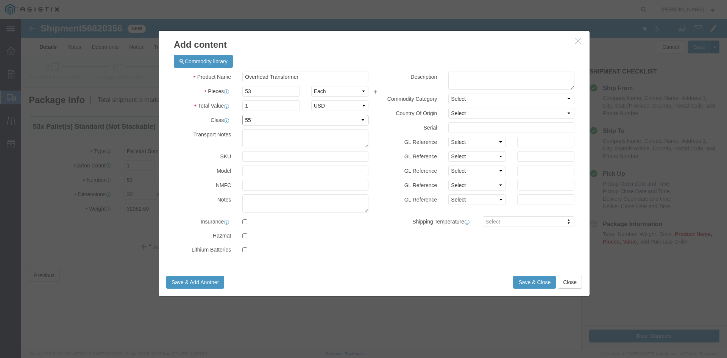
click select "Select 50 55 60 65 70 85 92.5 100 125 175 250 300 400"
click button "Save & Close"
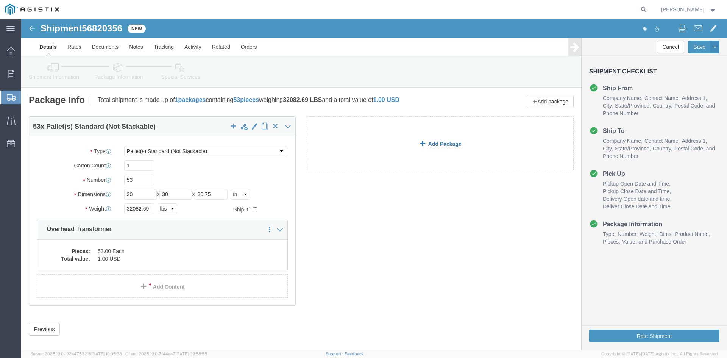
click link "Add Package"
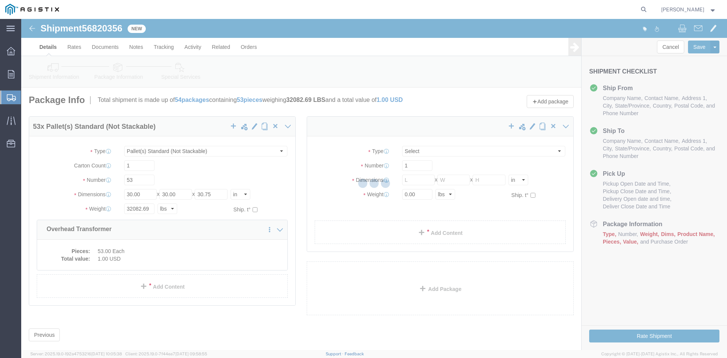
select select "PSNS"
select select "CBOX"
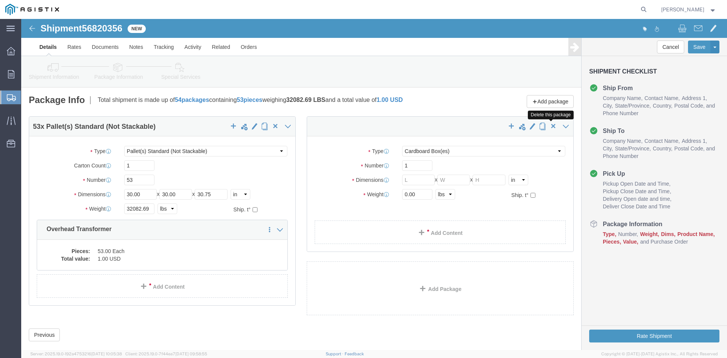
click span "button"
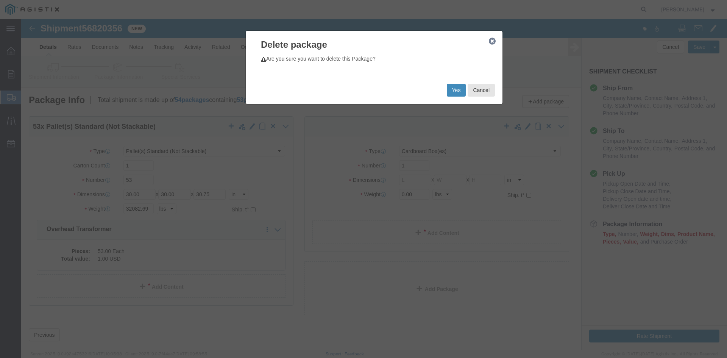
click button "Yes"
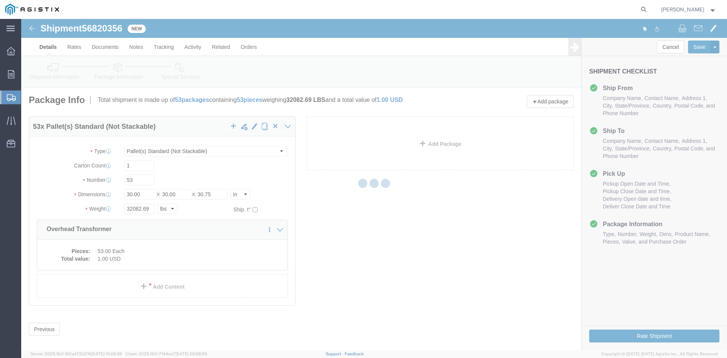
select select "PSNS"
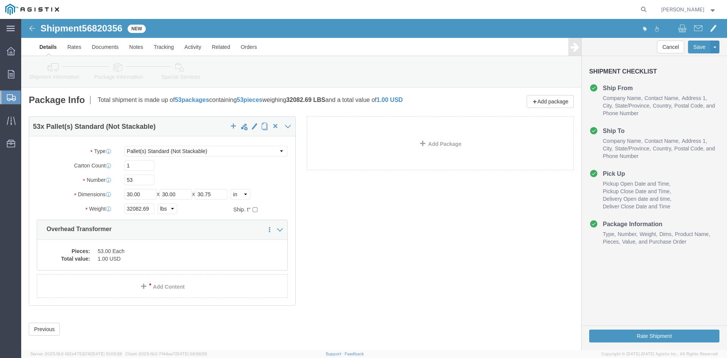
click icon
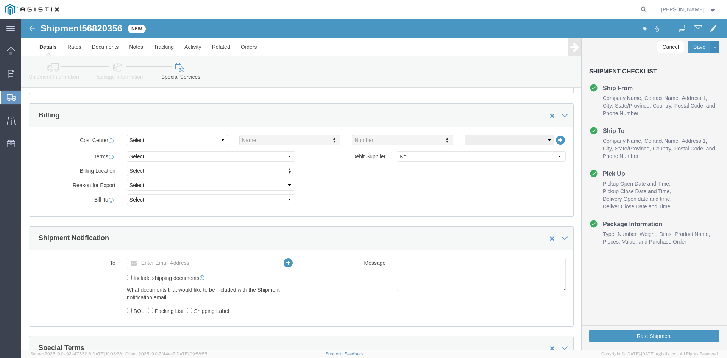
scroll to position [379, 0]
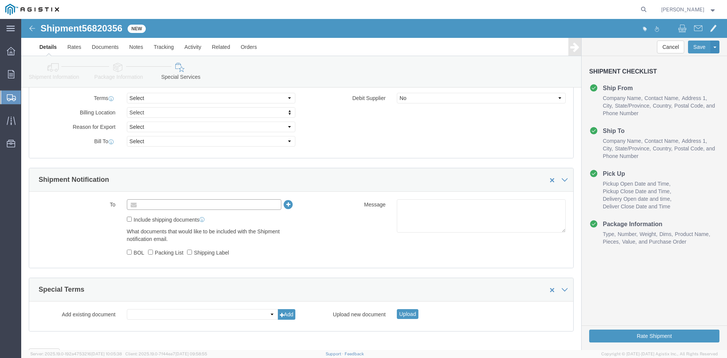
drag, startPoint x: 123, startPoint y: 182, endPoint x: 161, endPoint y: 181, distance: 37.5
click input "text"
type input "[EMAIL_ADDRESS][DOMAIN_NAME]"
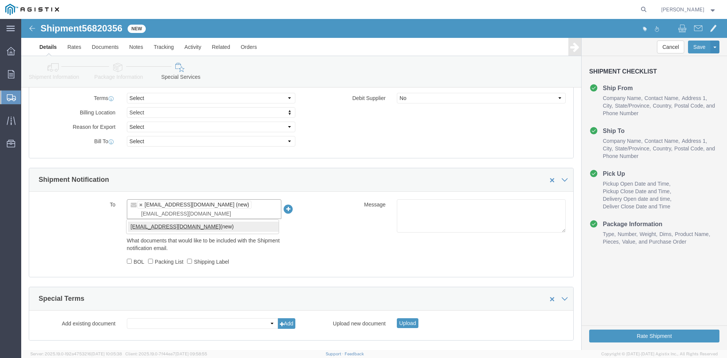
type input "[EMAIL_ADDRESS][DOMAIN_NAME]"
type input "[EMAIL_ADDRESS][DOMAIN_NAME],[DOMAIN_NAME][EMAIL_ADDRESS][DOMAIN_NAME]"
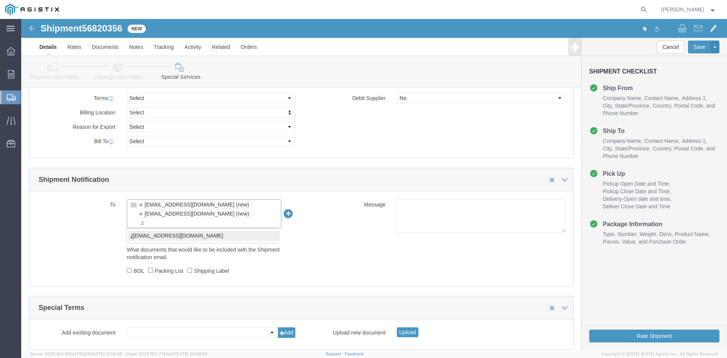
type input "z"
type input "[EMAIL_ADDRESS][DOMAIN_NAME],[DOMAIN_NAME][EMAIL_ADDRESS][DOMAIN_NAME],[PERSON_…"
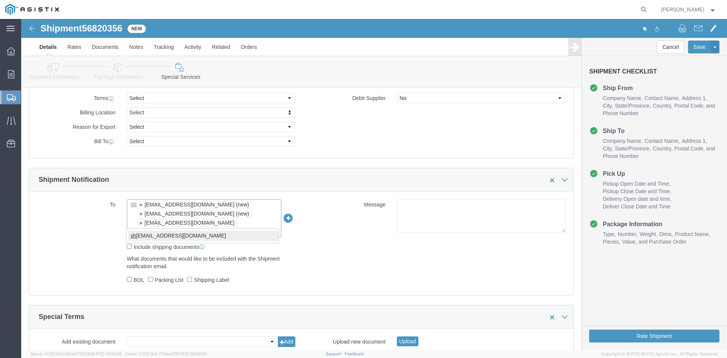
type input "sh"
type input "[EMAIL_ADDRESS][DOMAIN_NAME],[DOMAIN_NAME][EMAIL_ADDRESS][DOMAIN_NAME],[EMAIL_A…"
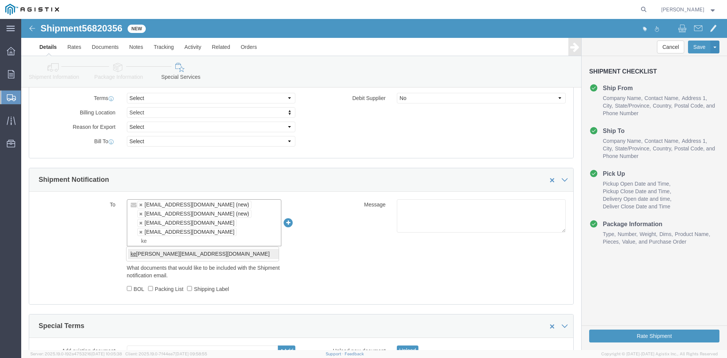
type input "ke"
type input "[EMAIL_ADDRESS][DOMAIN_NAME],[DOMAIN_NAME][EMAIL_ADDRESS][DOMAIN_NAME],[EMAIL_A…"
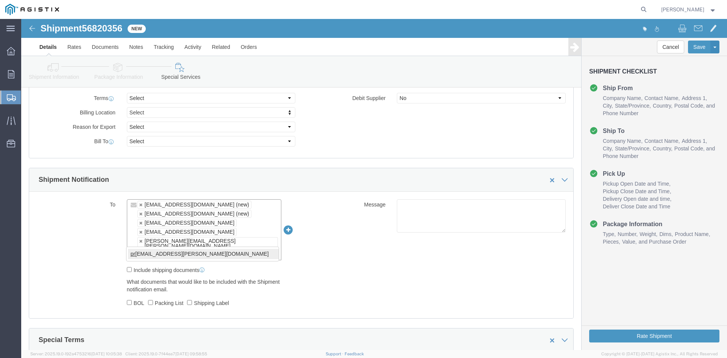
type input "pr"
type input "[EMAIL_ADDRESS][DOMAIN_NAME],[DOMAIN_NAME][EMAIL_ADDRESS][DOMAIN_NAME],[EMAIL_A…"
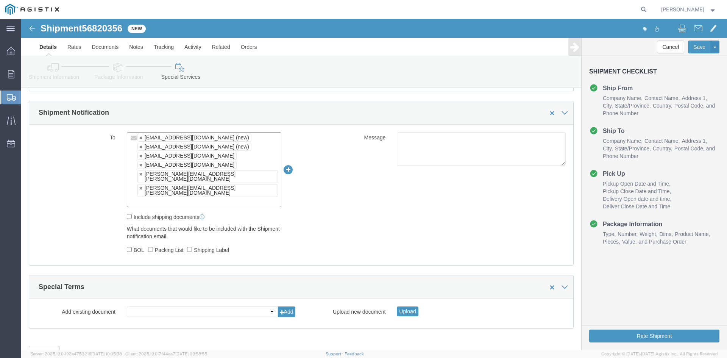
scroll to position [459, 0]
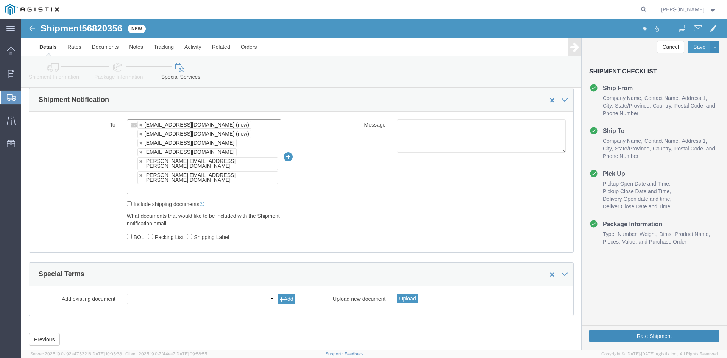
click button "Rate Shipment"
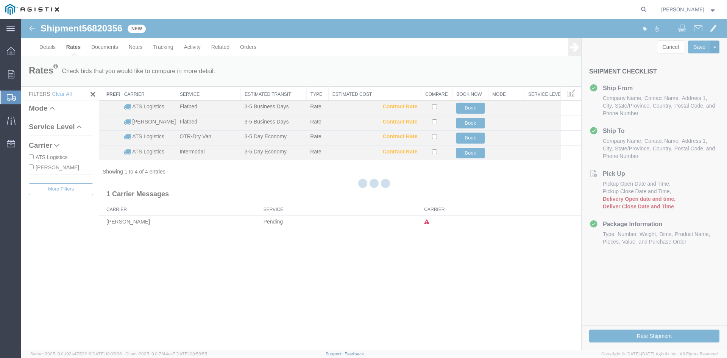
scroll to position [0, 0]
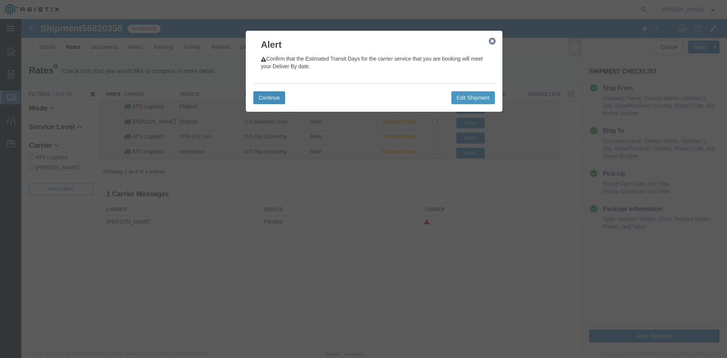
click at [261, 94] on button "Continue" at bounding box center [269, 97] width 32 height 13
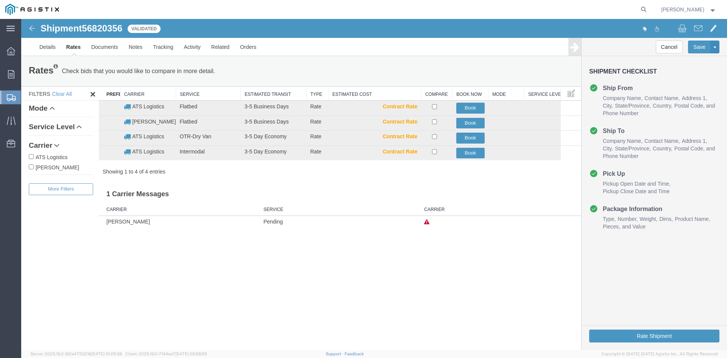
click at [31, 155] on input "ATS Logistics" at bounding box center [31, 156] width 5 height 5
checkbox input "true"
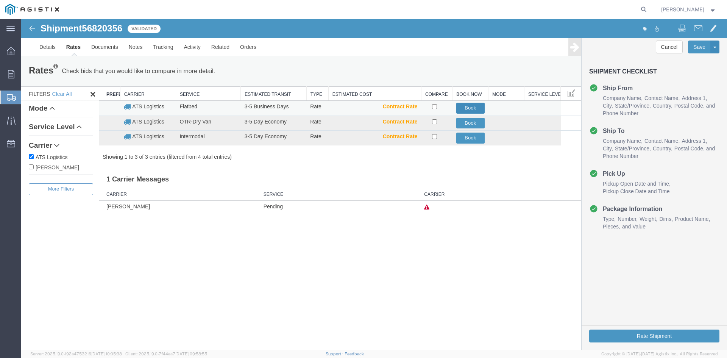
click at [474, 107] on button "Book" at bounding box center [471, 108] width 28 height 11
